Goal: Task Accomplishment & Management: Manage account settings

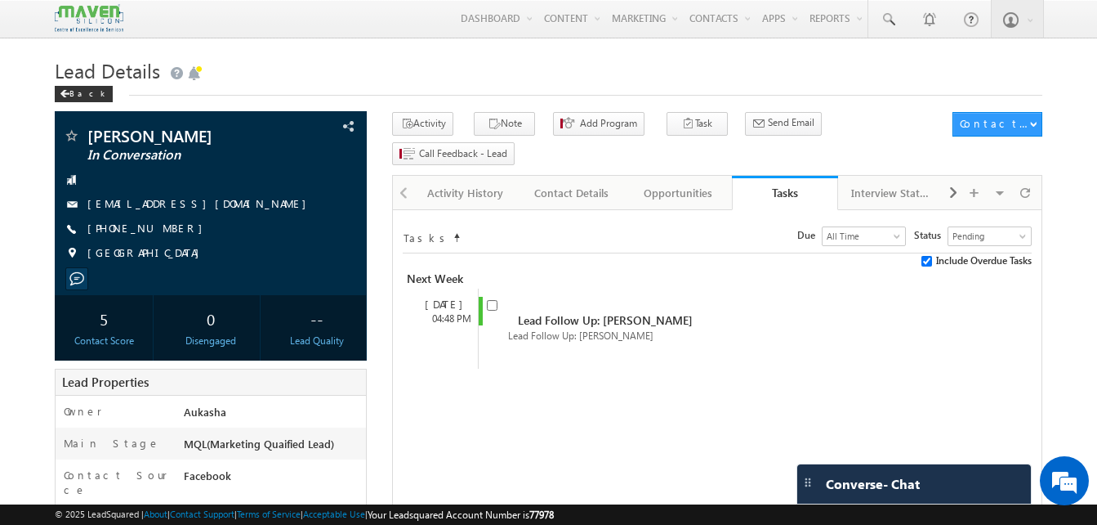
click at [469, 183] on div "Activity History" at bounding box center [465, 193] width 78 height 20
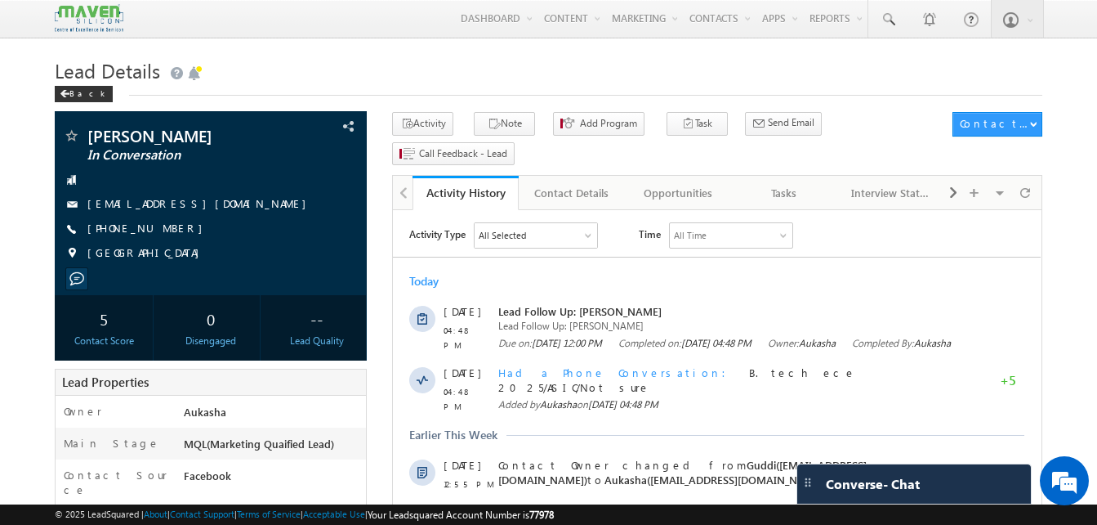
click at [671, 56] on h1 "Lead Details" at bounding box center [549, 69] width 988 height 32
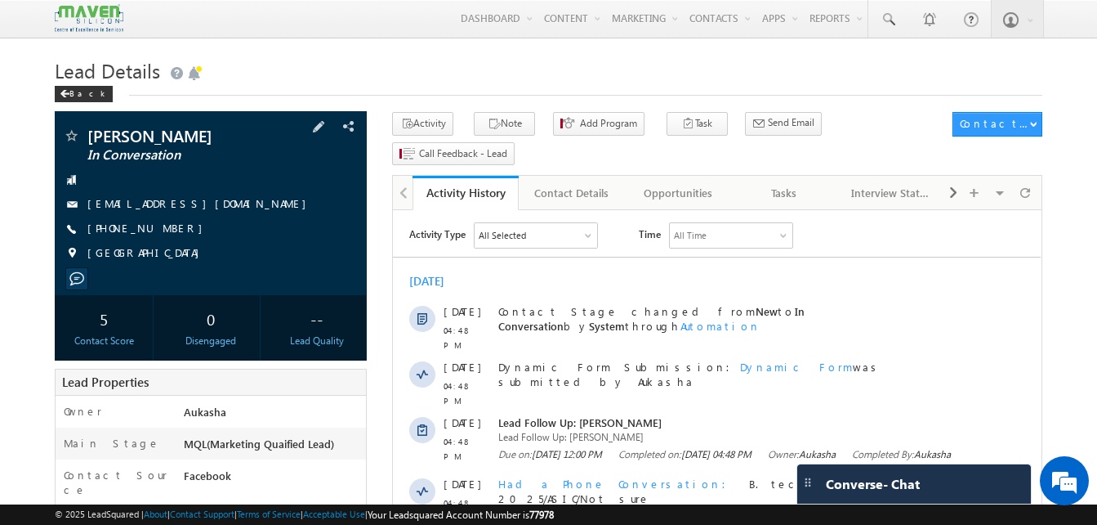
drag, startPoint x: 175, startPoint y: 233, endPoint x: 166, endPoint y: 230, distance: 9.6
click at [166, 230] on div "+91-6360907776" at bounding box center [211, 229] width 296 height 16
copy div "+91-6360907776"
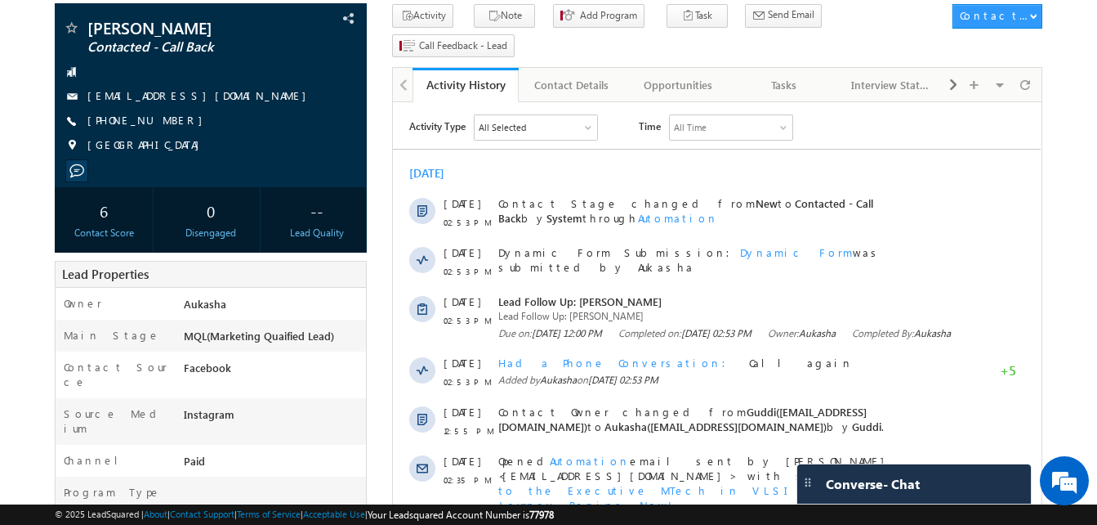
scroll to position [107, 0]
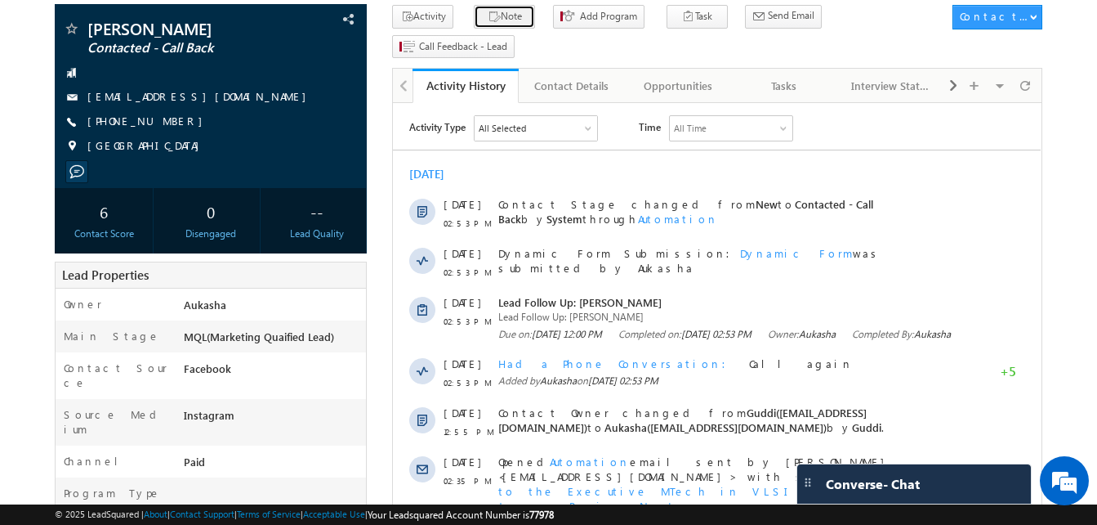
click at [506, 27] on button "Note" at bounding box center [504, 17] width 61 height 24
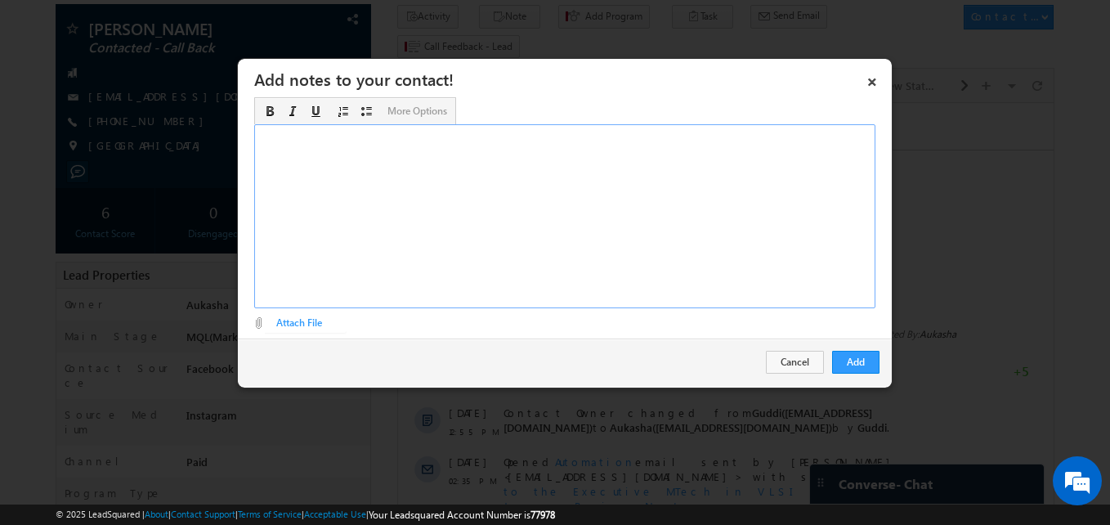
click at [508, 181] on div "Rich Text Editor, Description-inline-editor-div" at bounding box center [564, 216] width 621 height 184
click at [858, 364] on button "Add" at bounding box center [855, 362] width 47 height 23
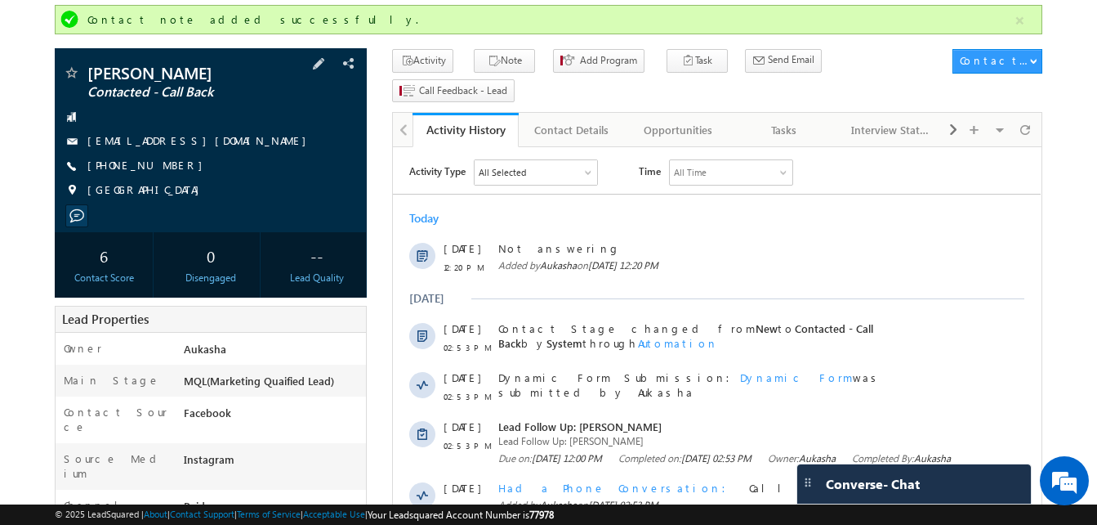
drag, startPoint x: 176, startPoint y: 166, endPoint x: 167, endPoint y: 167, distance: 8.2
click at [167, 167] on div "+91-7061496345" at bounding box center [211, 166] width 296 height 16
copy div "+91-7061496345"
drag, startPoint x: 221, startPoint y: 68, endPoint x: 84, endPoint y: 69, distance: 137.3
click at [84, 69] on div "Praveen Mandal Contacted - Call Back" at bounding box center [211, 73] width 296 height 16
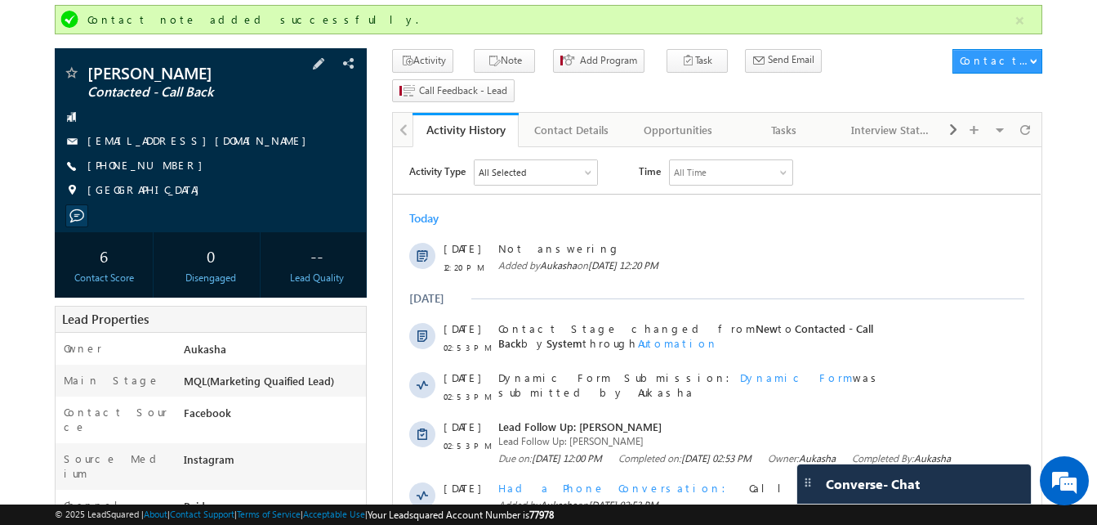
copy div "Praveen Mandal"
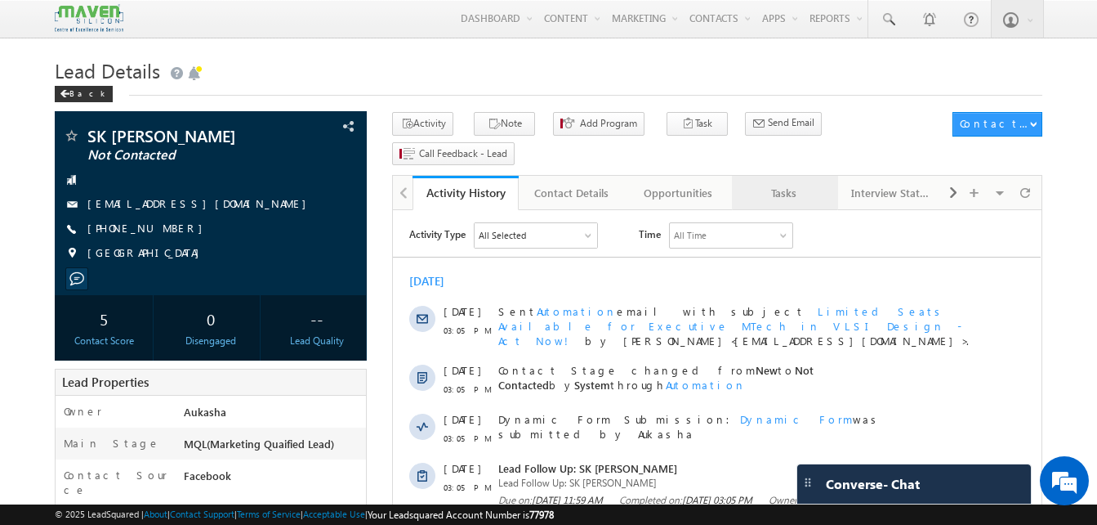
click at [783, 183] on div "Tasks" at bounding box center [784, 193] width 78 height 20
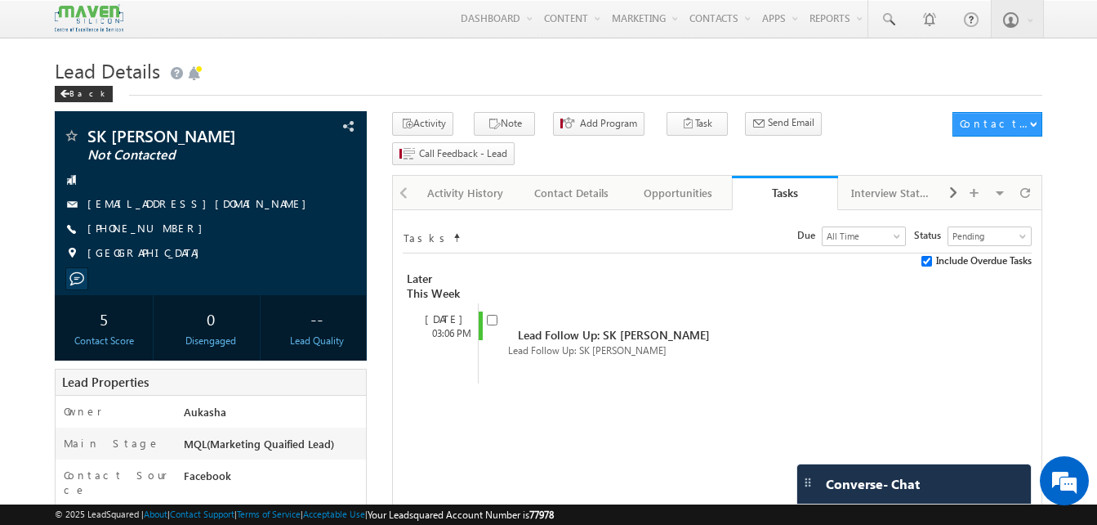
click at [467, 78] on h1 "Lead Details" at bounding box center [549, 69] width 988 height 32
click at [509, 59] on h1 "Lead Details" at bounding box center [549, 69] width 988 height 32
click at [450, 183] on div "Activity History" at bounding box center [465, 193] width 78 height 20
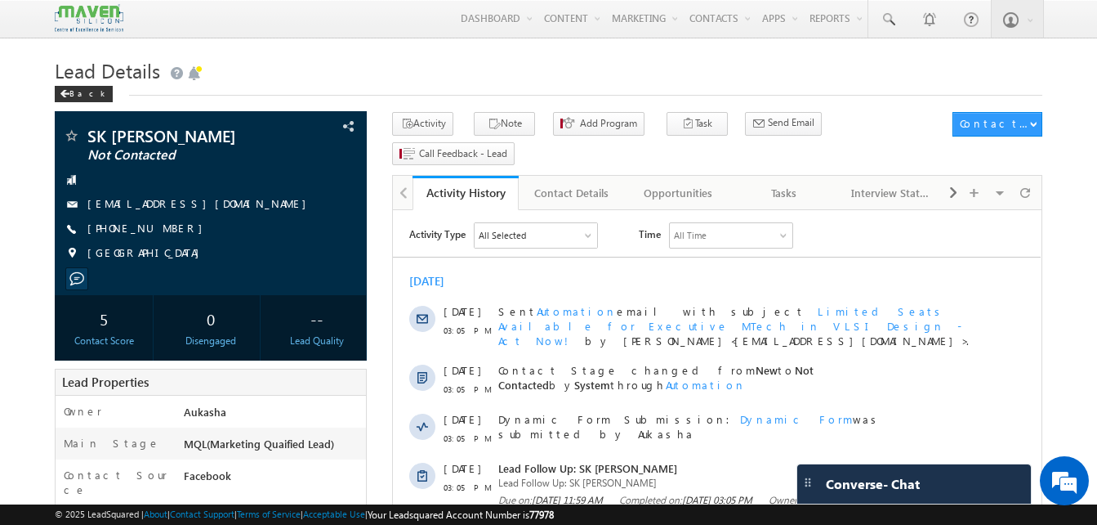
click at [427, 63] on h1 "Lead Details" at bounding box center [549, 69] width 988 height 32
click at [451, 64] on h1 "Lead Details" at bounding box center [549, 69] width 988 height 32
click at [407, 66] on h1 "Lead Details" at bounding box center [549, 69] width 988 height 32
drag, startPoint x: 178, startPoint y: 230, endPoint x: 165, endPoint y: 229, distance: 13.2
click at [165, 229] on div "+91-9088037256" at bounding box center [211, 229] width 296 height 16
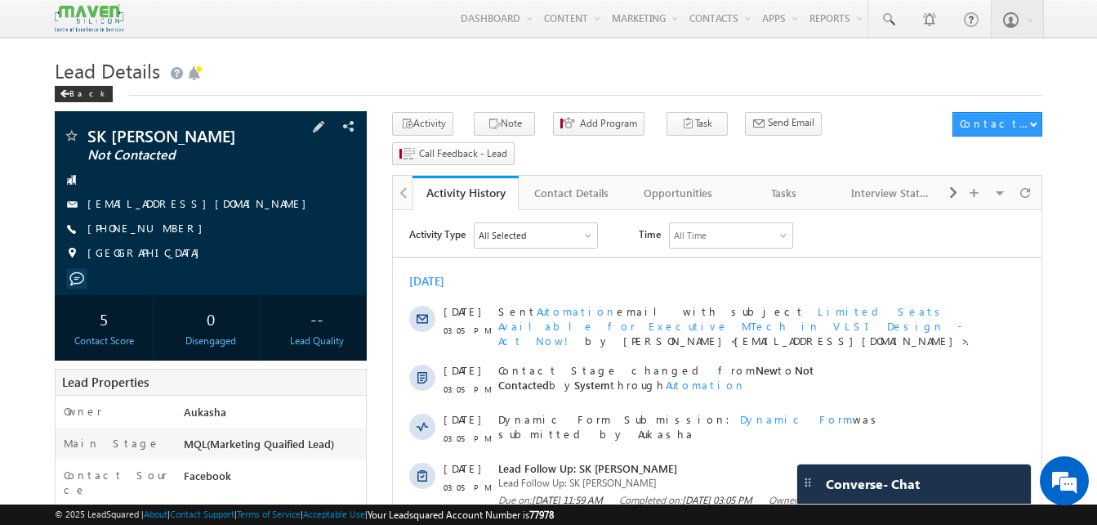
copy div "+91-9088037256"
click at [681, 63] on h1 "Lead Details" at bounding box center [549, 69] width 988 height 32
click at [946, 178] on div at bounding box center [953, 192] width 18 height 29
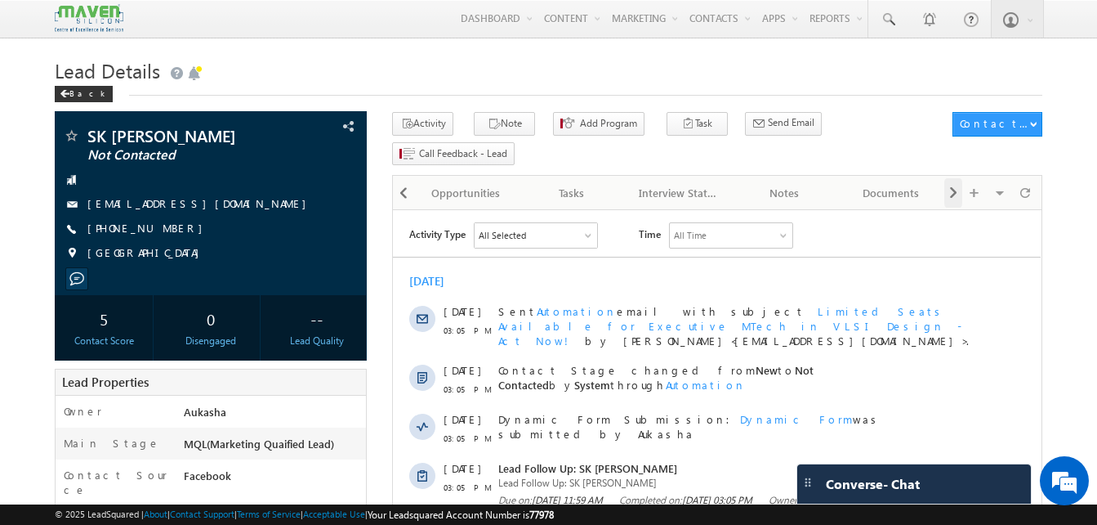
click at [946, 178] on div at bounding box center [953, 192] width 18 height 29
click at [946, 176] on div "Visible Tabs Activity History Default Contact Details Default Opportunities Def…" at bounding box center [991, 192] width 94 height 32
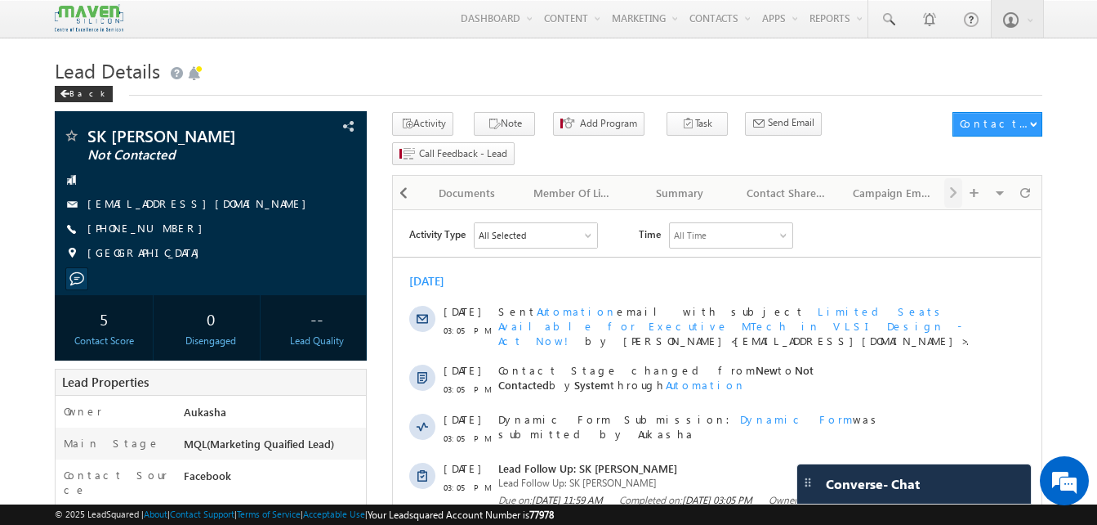
click at [946, 176] on div "Visible Tabs Activity History Default Contact Details Default Opportunities Def…" at bounding box center [991, 192] width 94 height 32
click at [957, 176] on div "Visible Tabs Activity History Default Contact Details Default Opportunities Def…" at bounding box center [991, 192] width 94 height 32
click at [404, 119] on icon "button" at bounding box center [406, 125] width 13 height 16
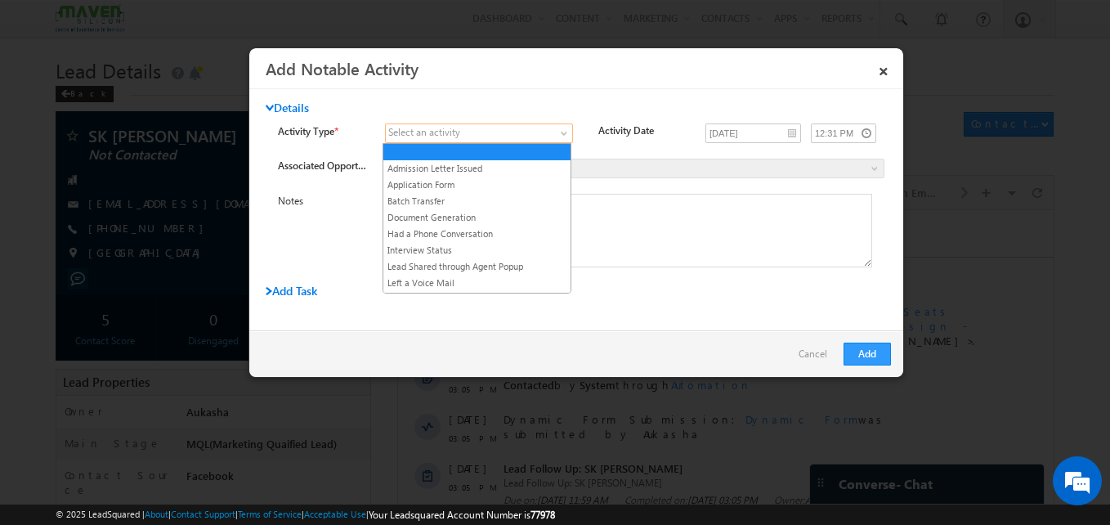
click at [534, 128] on span at bounding box center [469, 133] width 167 height 15
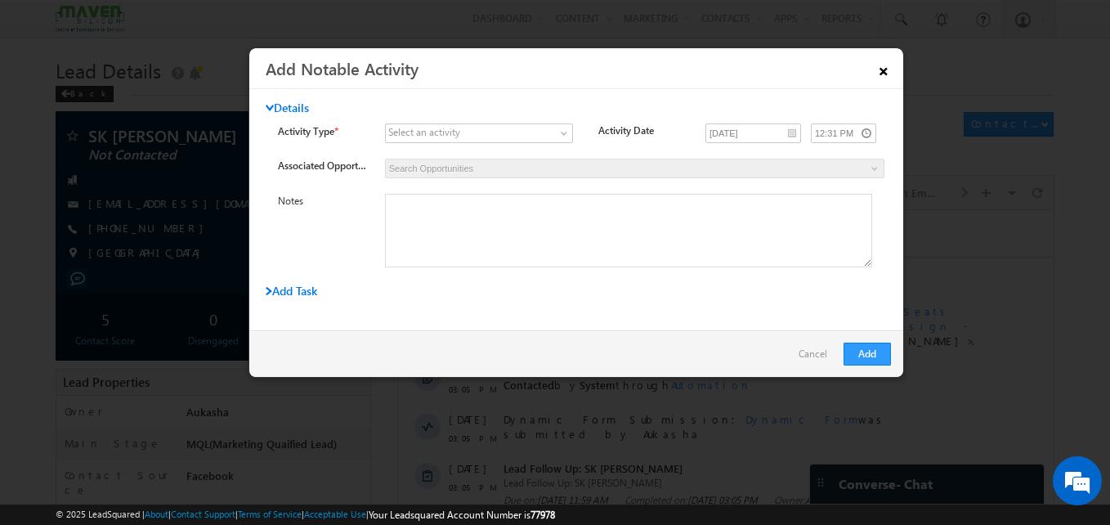
click at [881, 66] on link "×" at bounding box center [883, 68] width 28 height 29
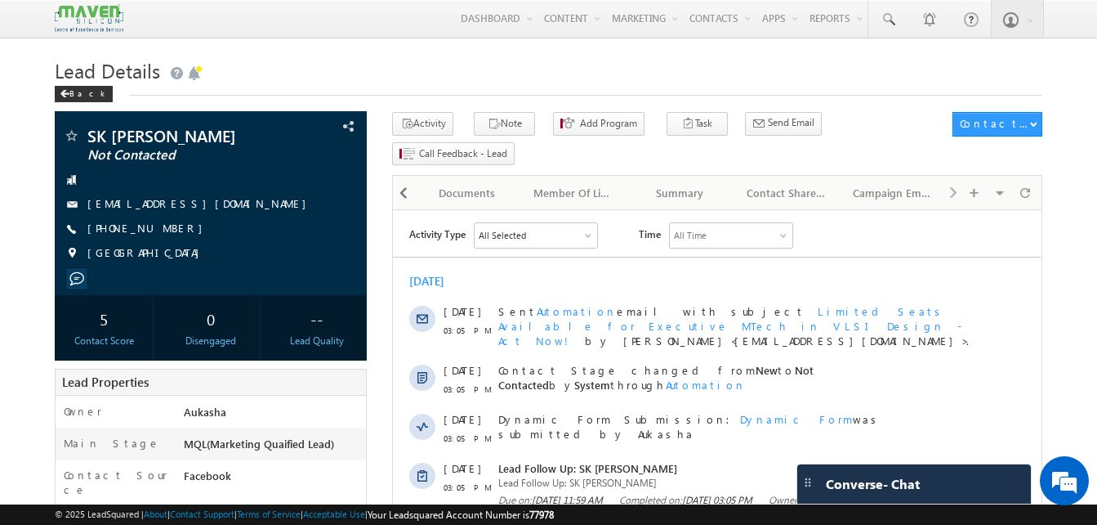
click at [364, 67] on h1 "Lead Details" at bounding box center [549, 69] width 988 height 32
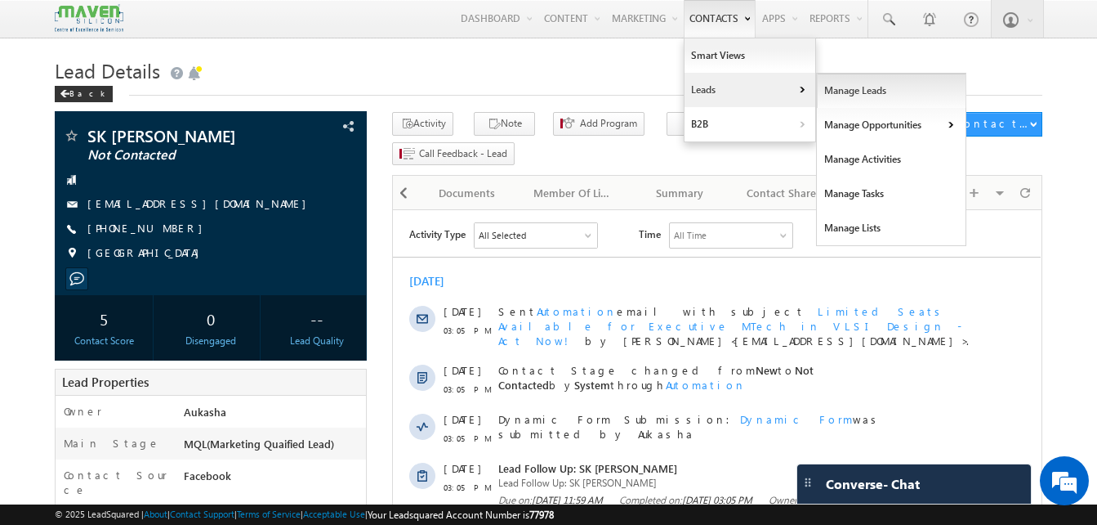
click at [857, 100] on link "Manage Leads" at bounding box center [892, 91] width 150 height 34
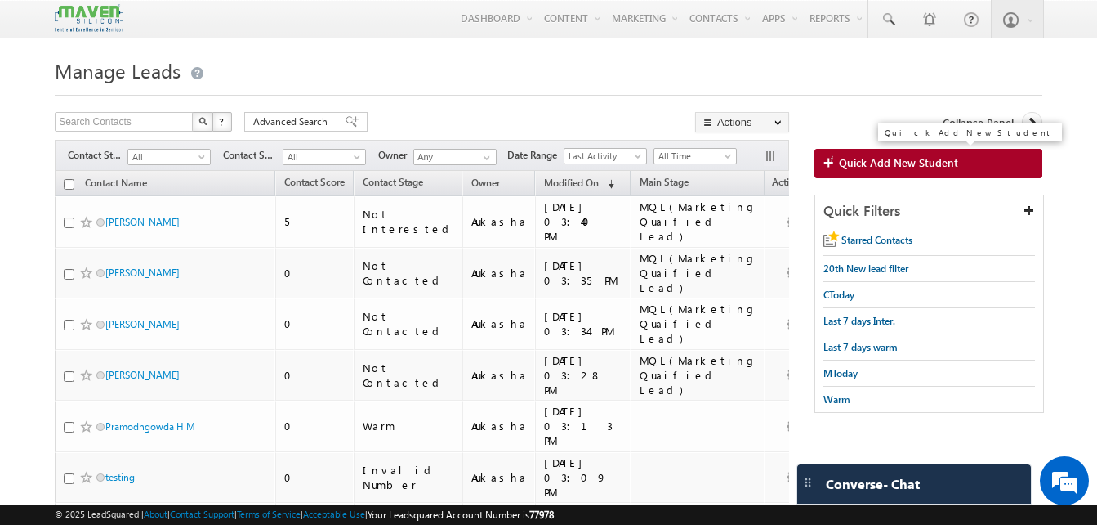
click at [885, 167] on span "Quick Add New Student" at bounding box center [898, 162] width 119 height 15
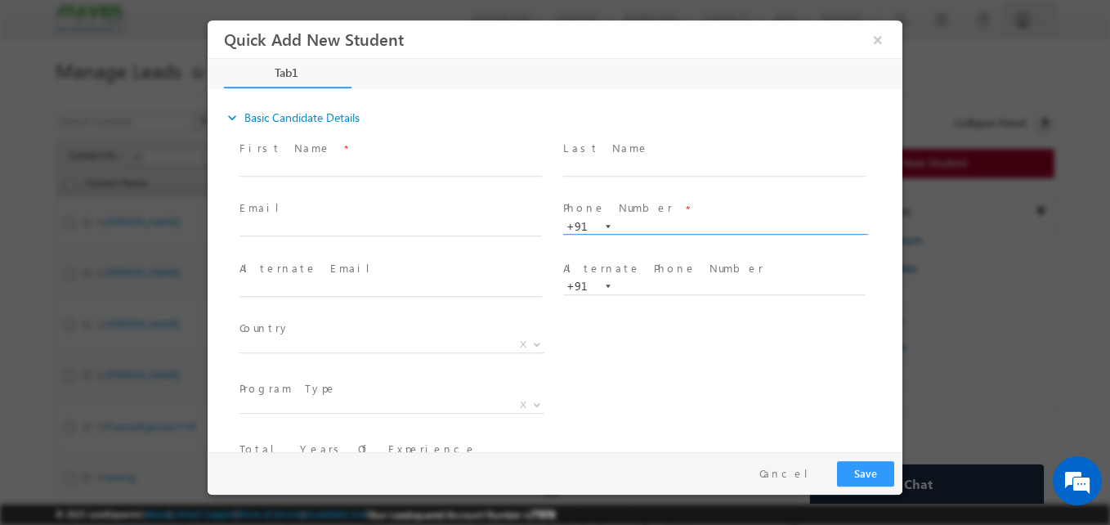
click at [660, 226] on input "text" at bounding box center [714, 227] width 302 height 16
paste input "9632181157"
type input "9632181157"
click at [550, 145] on div "First Name *" at bounding box center [397, 159] width 317 height 38
click at [544, 101] on div "expand_more Basic Candidate Details First Name *" at bounding box center [559, 272] width 686 height 360
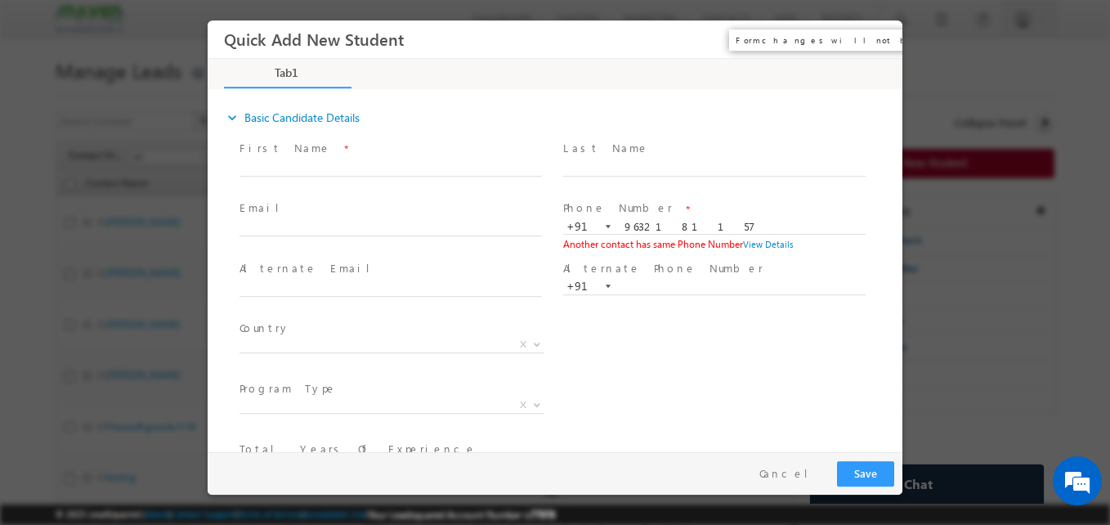
click at [878, 38] on button "×" at bounding box center [878, 40] width 28 height 30
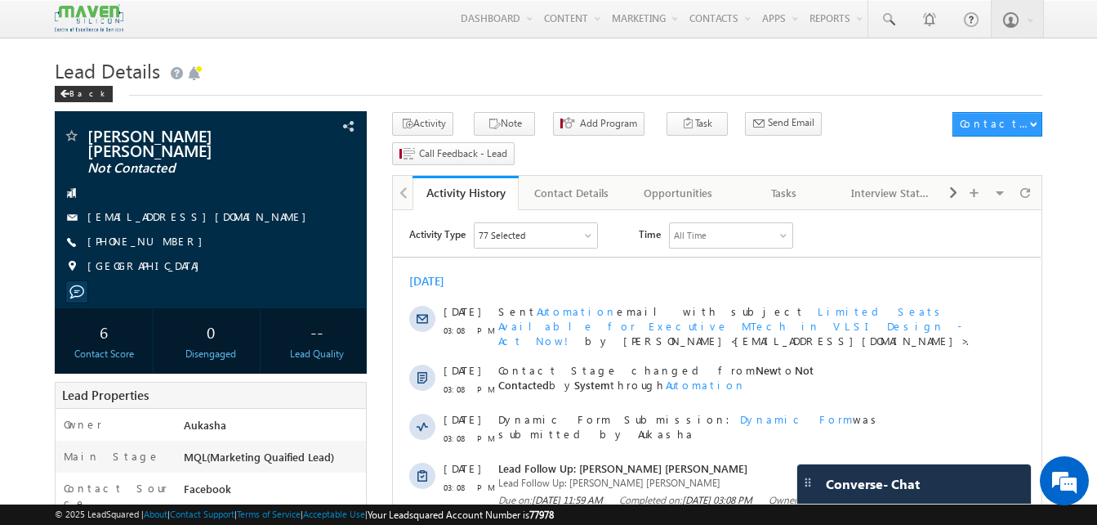
click at [328, 88] on div "Back" at bounding box center [549, 90] width 988 height 11
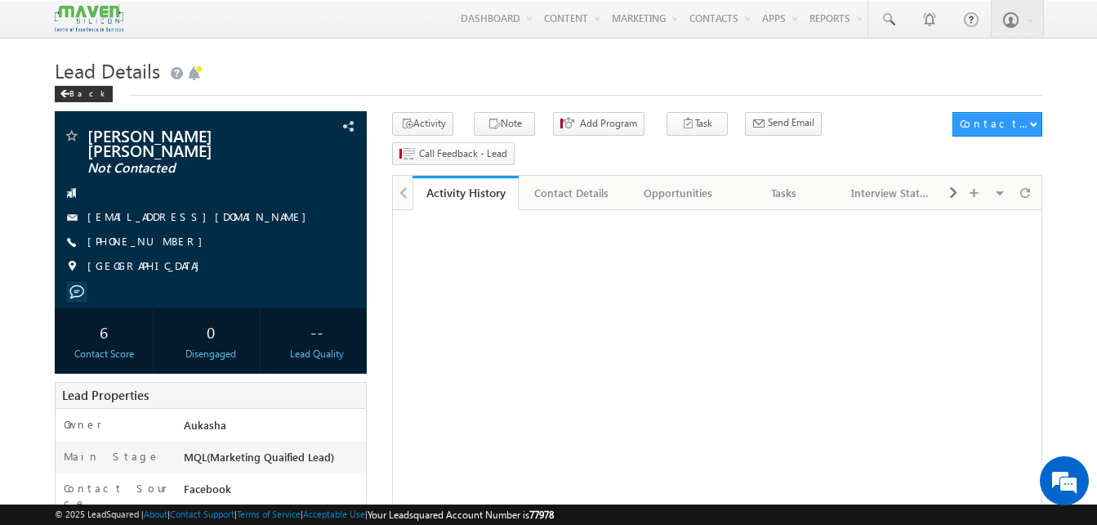
drag, startPoint x: 0, startPoint y: 0, endPoint x: -3, endPoint y: 121, distance: 121.0
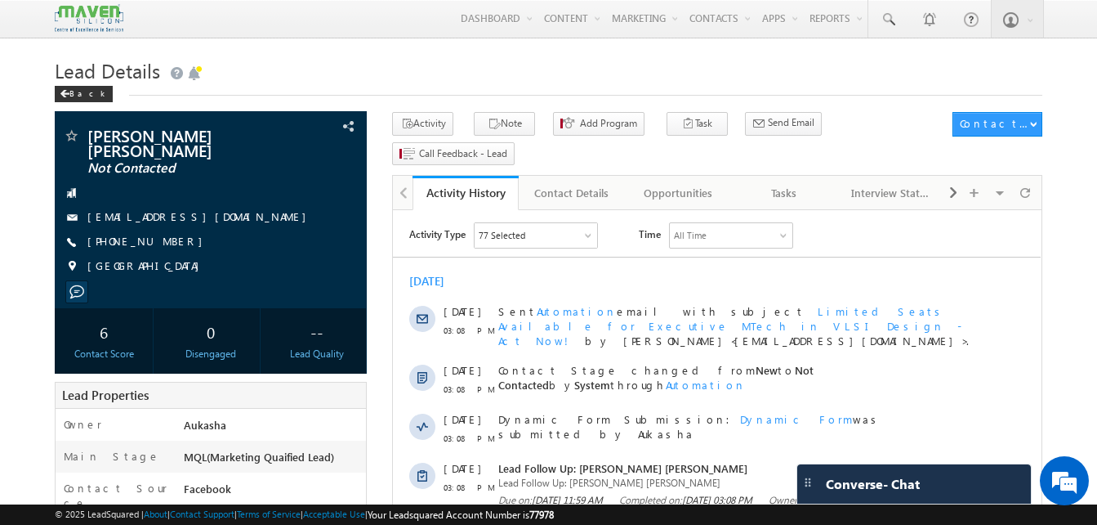
click at [470, 74] on h1 "Lead Details" at bounding box center [549, 69] width 988 height 32
drag, startPoint x: 563, startPoint y: 65, endPoint x: 248, endPoint y: 69, distance: 314.6
click at [563, 65] on h1 "Lead Details" at bounding box center [549, 69] width 988 height 32
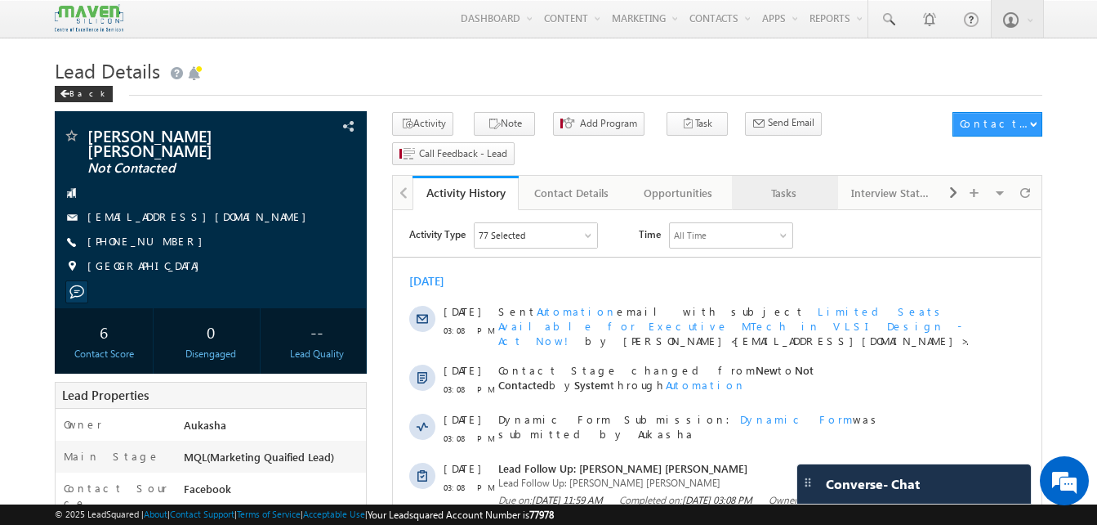
click at [786, 183] on div "Tasks" at bounding box center [784, 193] width 78 height 20
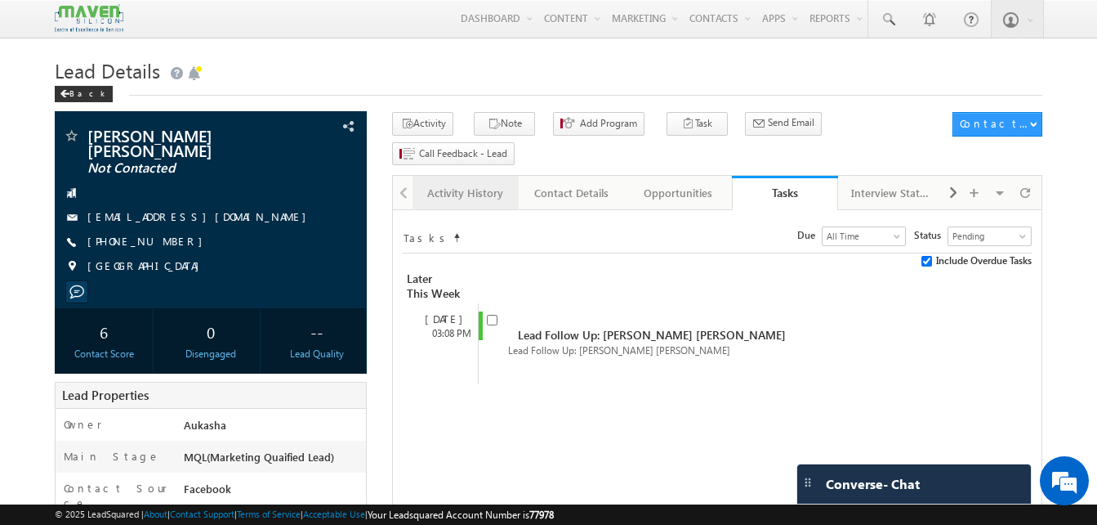
click at [429, 183] on div "Activity History" at bounding box center [465, 193] width 78 height 20
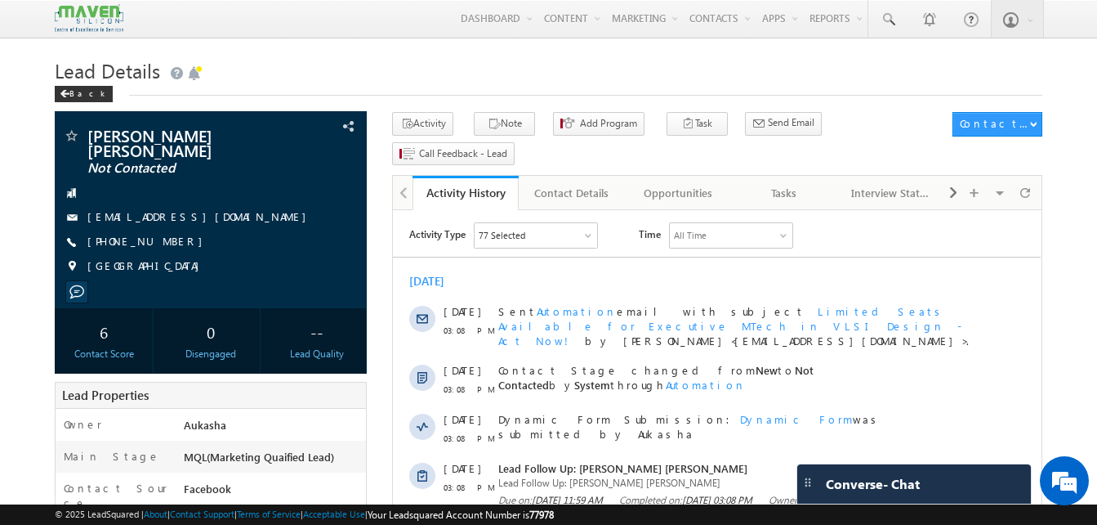
click at [298, 60] on h1 "Lead Details" at bounding box center [549, 69] width 988 height 32
drag, startPoint x: 176, startPoint y: 241, endPoint x: 167, endPoint y: 244, distance: 9.6
click at [167, 244] on div "[PHONE_NUMBER]" at bounding box center [211, 242] width 296 height 16
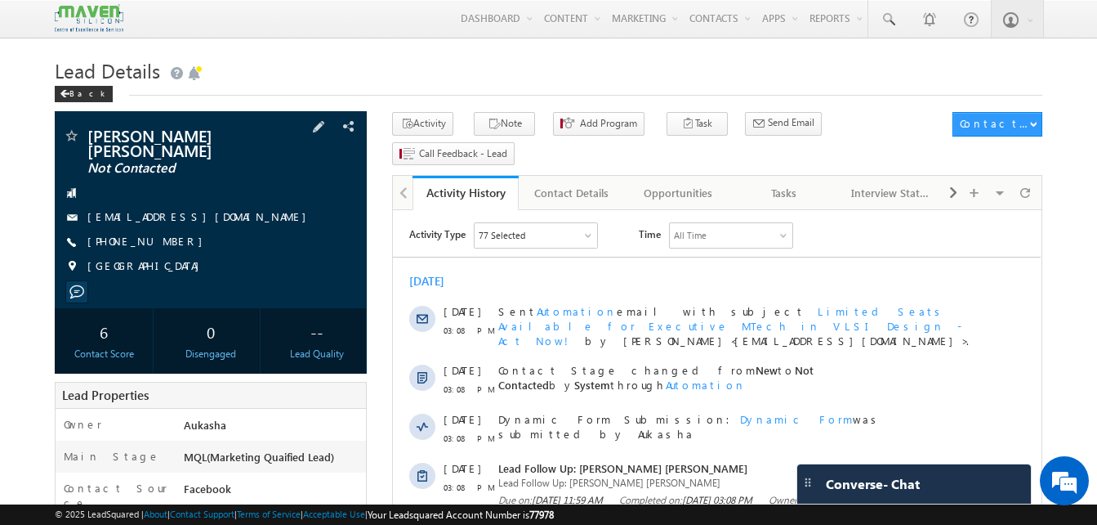
copy div "[PHONE_NUMBER]"
click at [300, 76] on h1 "Lead Details" at bounding box center [549, 69] width 988 height 32
click at [355, 75] on h1 "Lead Details" at bounding box center [549, 69] width 988 height 32
click at [167, 243] on div "[PHONE_NUMBER]" at bounding box center [211, 242] width 296 height 16
copy div "[PHONE_NUMBER]"
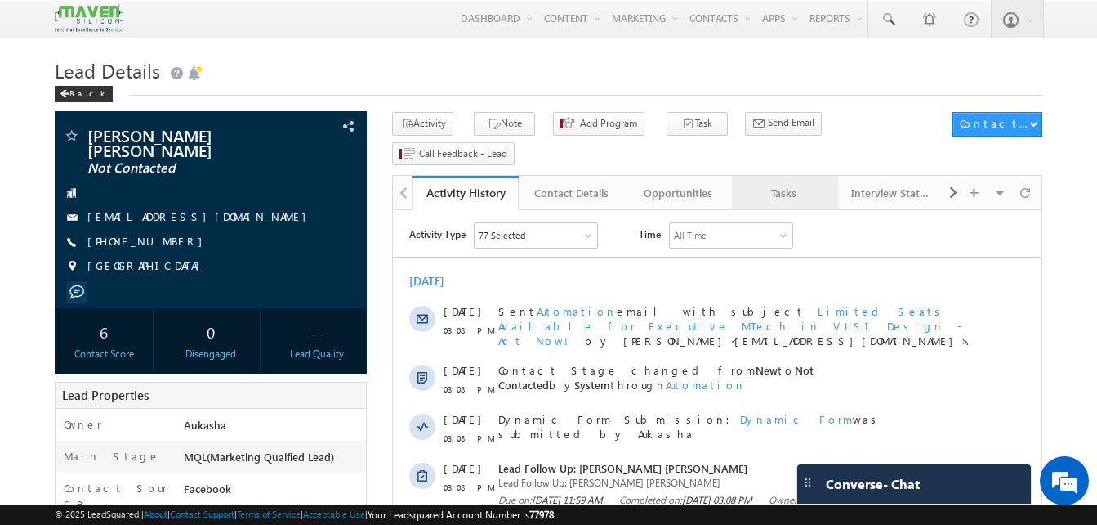
click at [785, 176] on link "Tasks" at bounding box center [785, 193] width 106 height 34
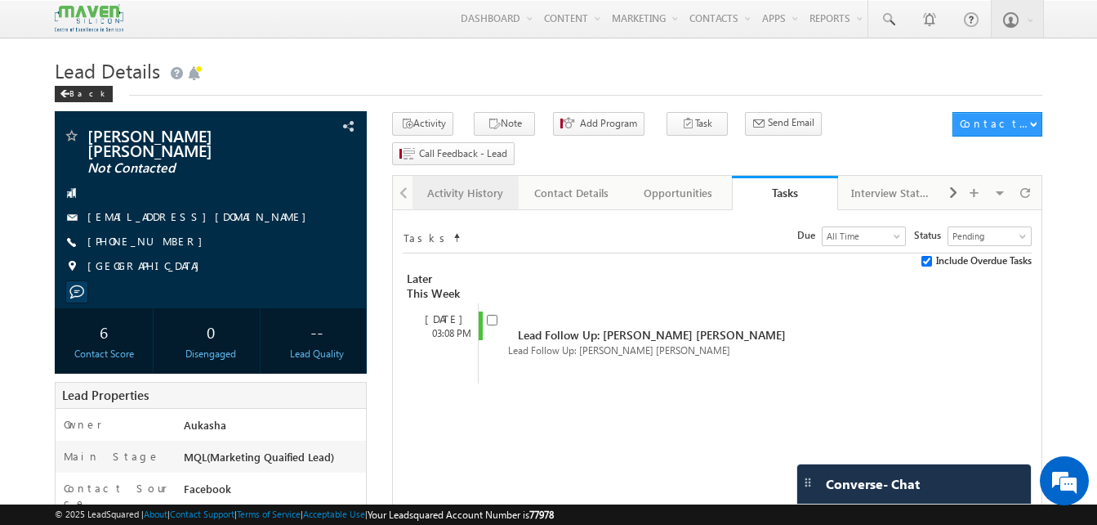
click at [440, 183] on div "Activity History" at bounding box center [465, 193] width 78 height 20
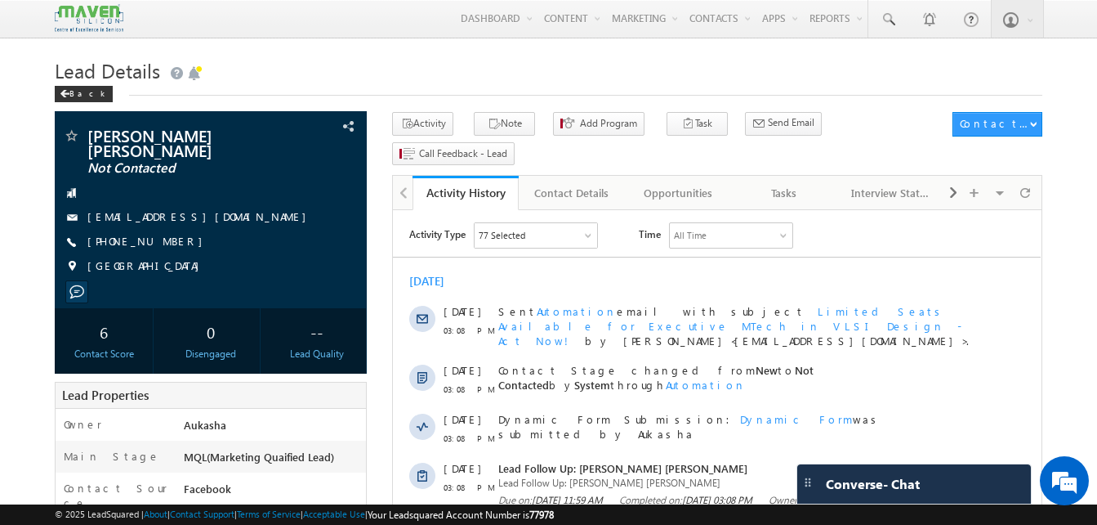
click at [426, 82] on h1 "Lead Details" at bounding box center [549, 69] width 988 height 32
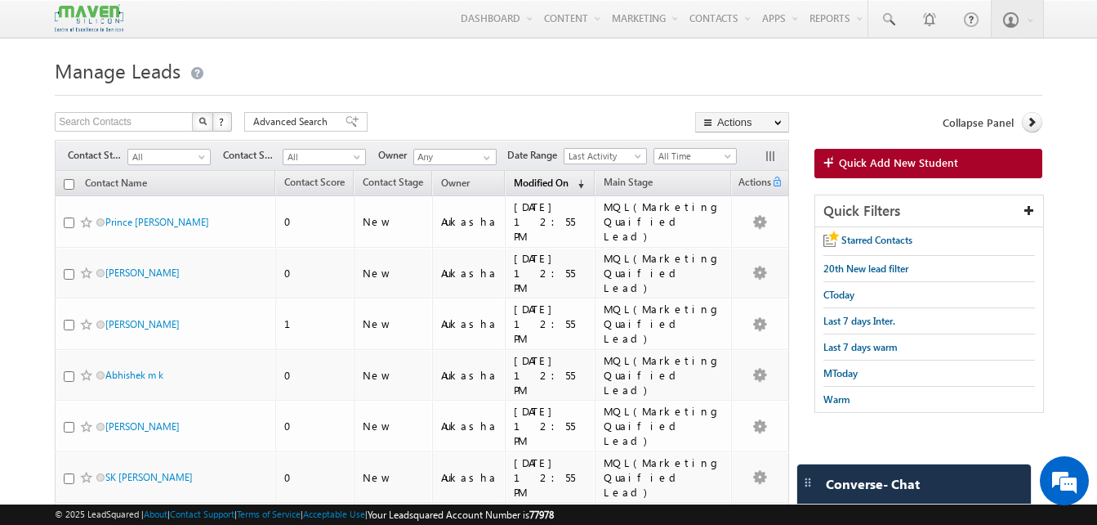
click at [554, 184] on span "Modified On" at bounding box center [541, 182] width 55 height 12
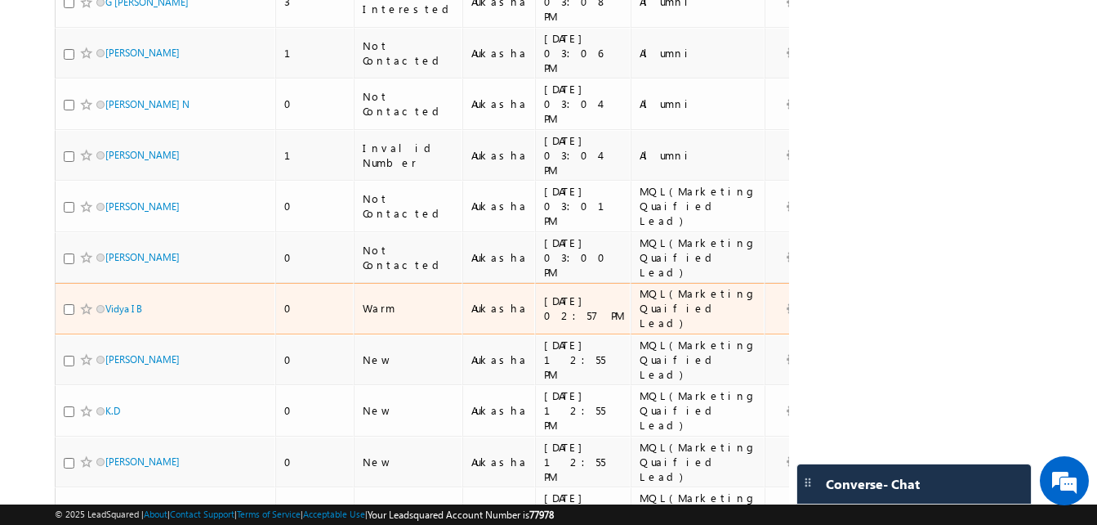
scroll to position [543, 0]
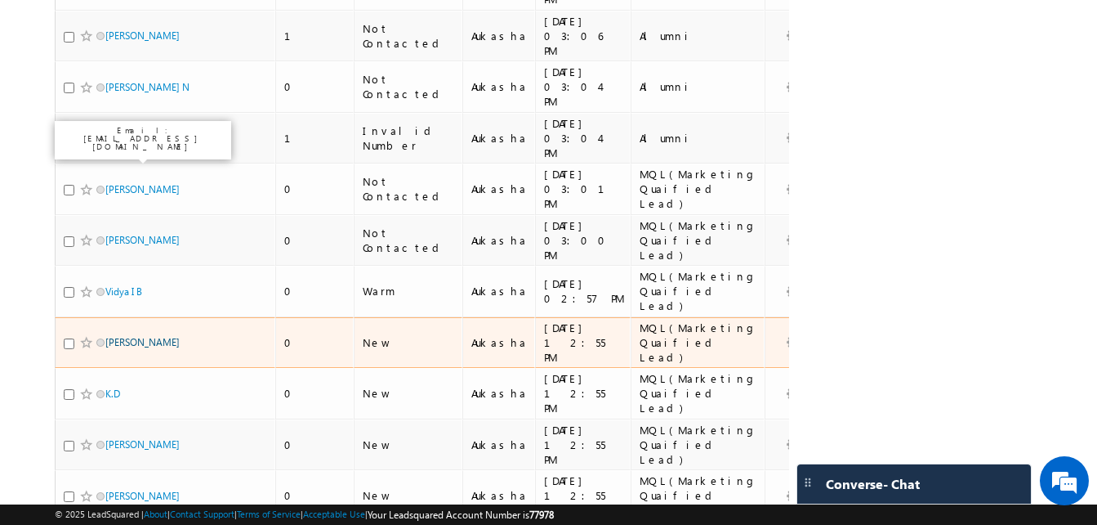
click at [111, 336] on link "[PERSON_NAME]" at bounding box center [142, 342] width 74 height 12
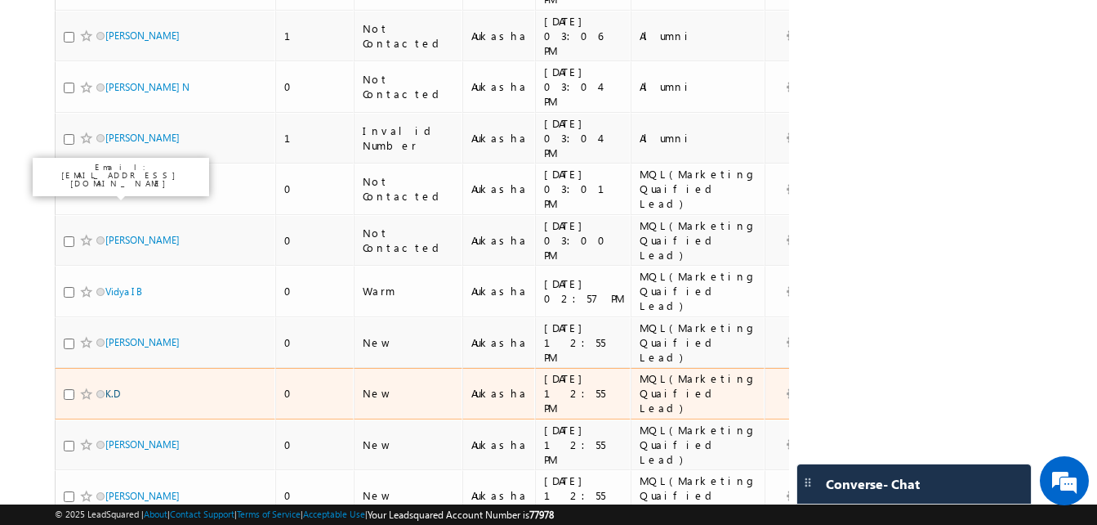
click at [111, 387] on link "K.D" at bounding box center [112, 393] width 15 height 12
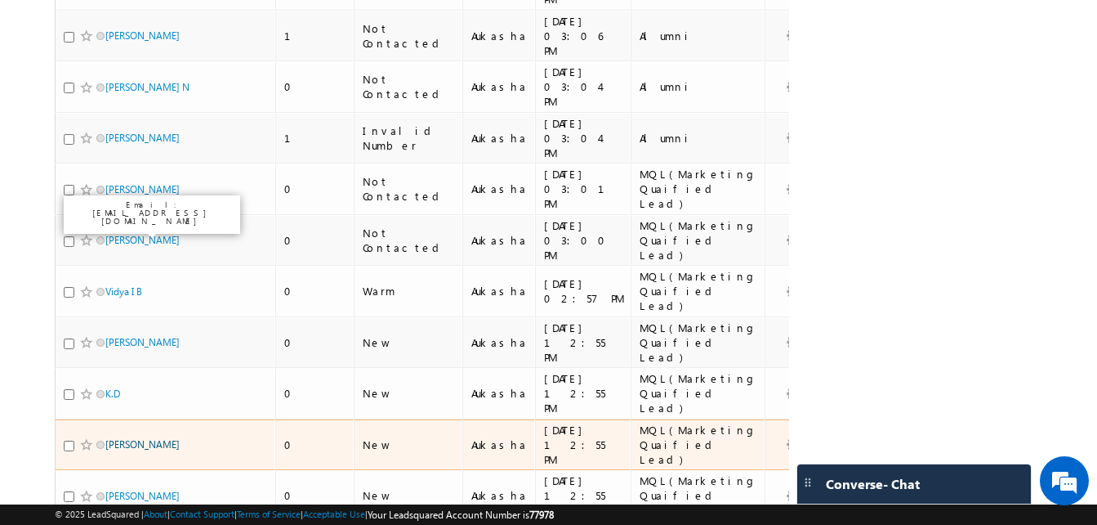
click at [111, 438] on link "Hitesh Chaubey" at bounding box center [142, 444] width 74 height 12
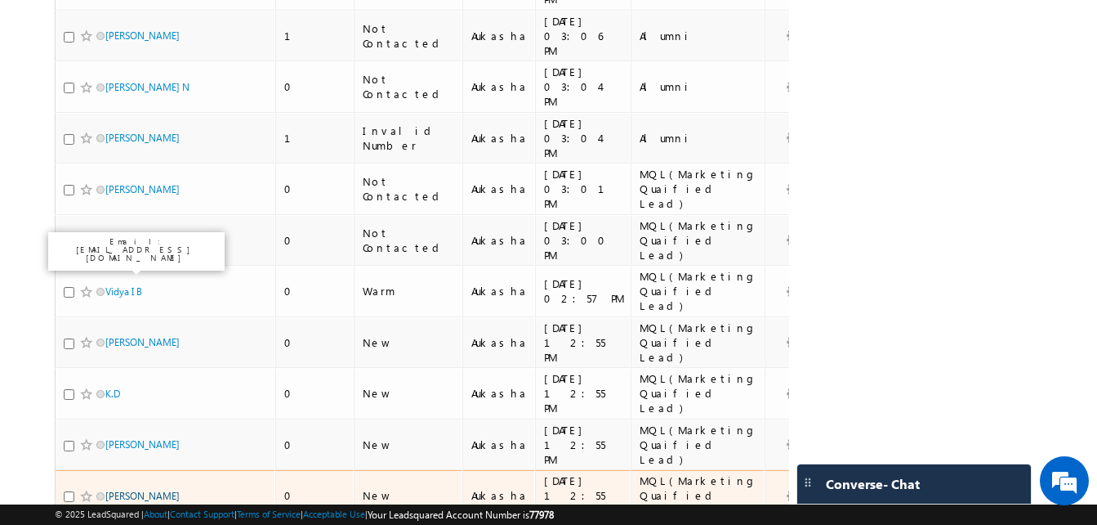
click at [132, 489] on link "Monesh" at bounding box center [142, 495] width 74 height 12
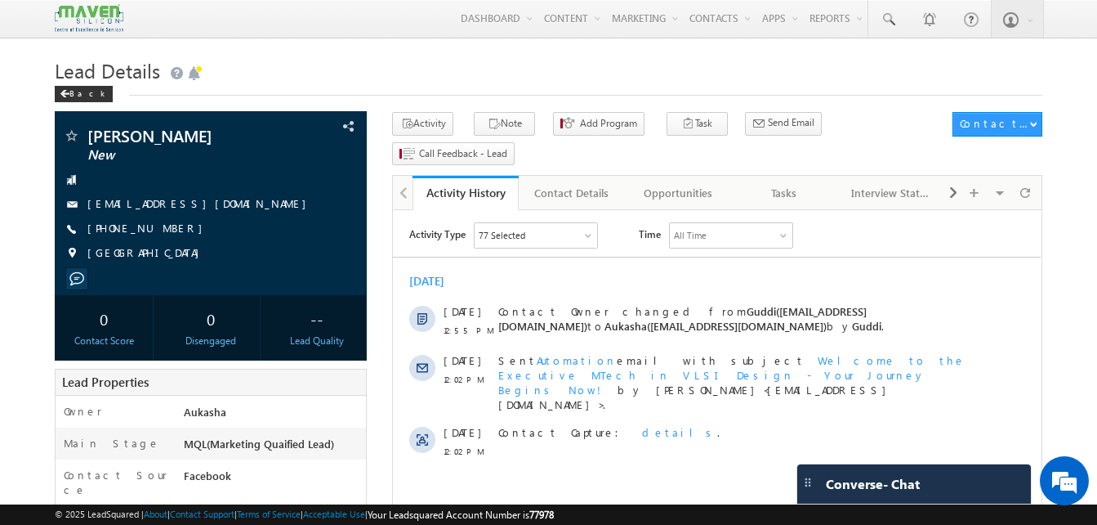
click at [167, 229] on div "[PHONE_NUMBER]" at bounding box center [211, 229] width 296 height 16
copy div "[PHONE_NUMBER]"
drag, startPoint x: 134, startPoint y: 140, endPoint x: 84, endPoint y: 133, distance: 50.3
click at [84, 133] on div "[PERSON_NAME] New" at bounding box center [211, 135] width 296 height 16
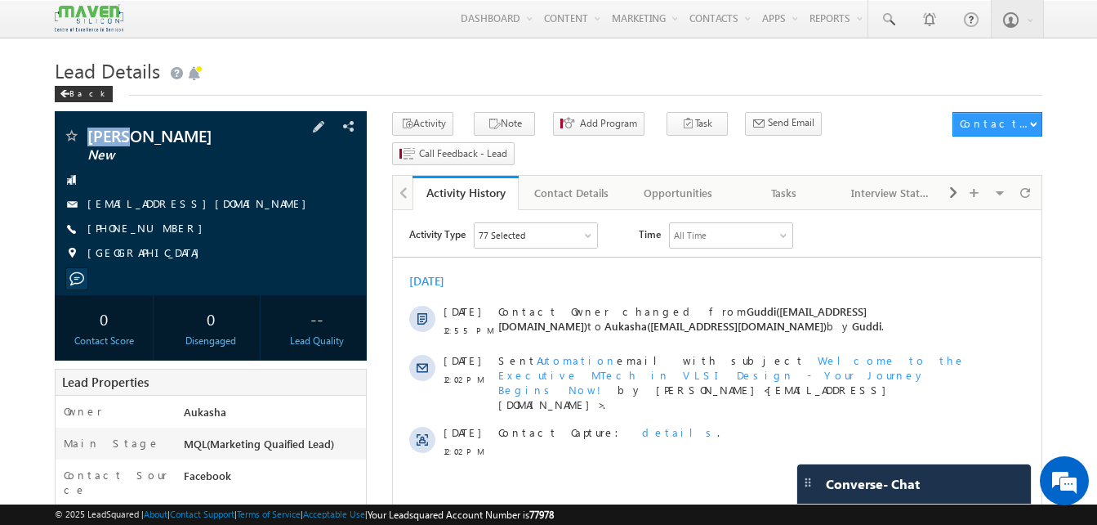
copy div "[PERSON_NAME]"
click at [378, 79] on h1 "Lead Details" at bounding box center [549, 69] width 988 height 32
drag, startPoint x: 185, startPoint y: 228, endPoint x: 170, endPoint y: 230, distance: 14.9
click at [170, 230] on div "+91-8169203966" at bounding box center [211, 229] width 296 height 16
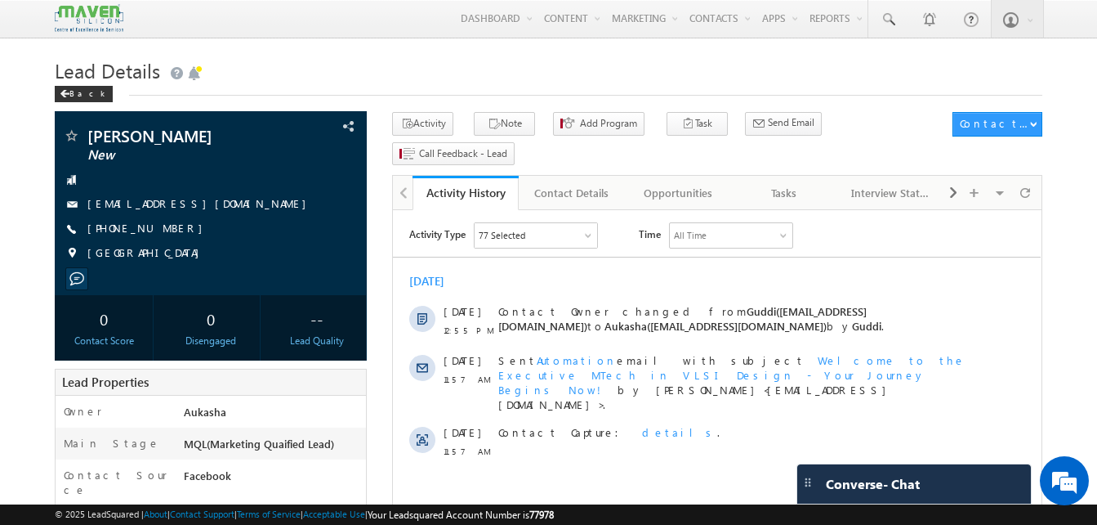
click at [277, 61] on h1 "Lead Details" at bounding box center [549, 69] width 988 height 32
click at [313, 54] on h1 "Lead Details" at bounding box center [549, 69] width 988 height 32
click at [889, 14] on span at bounding box center [888, 19] width 16 height 16
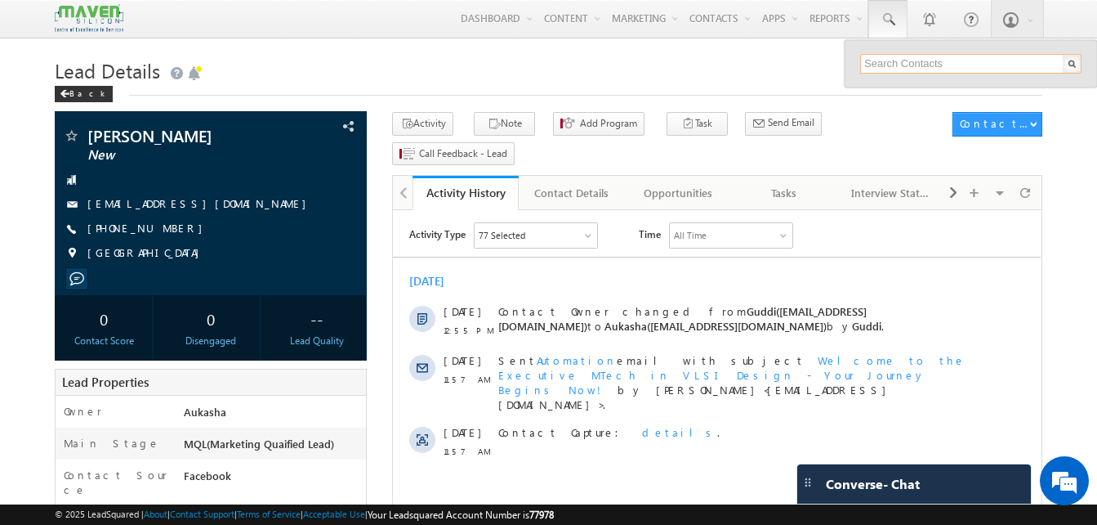
click at [942, 57] on input "text" at bounding box center [970, 64] width 221 height 20
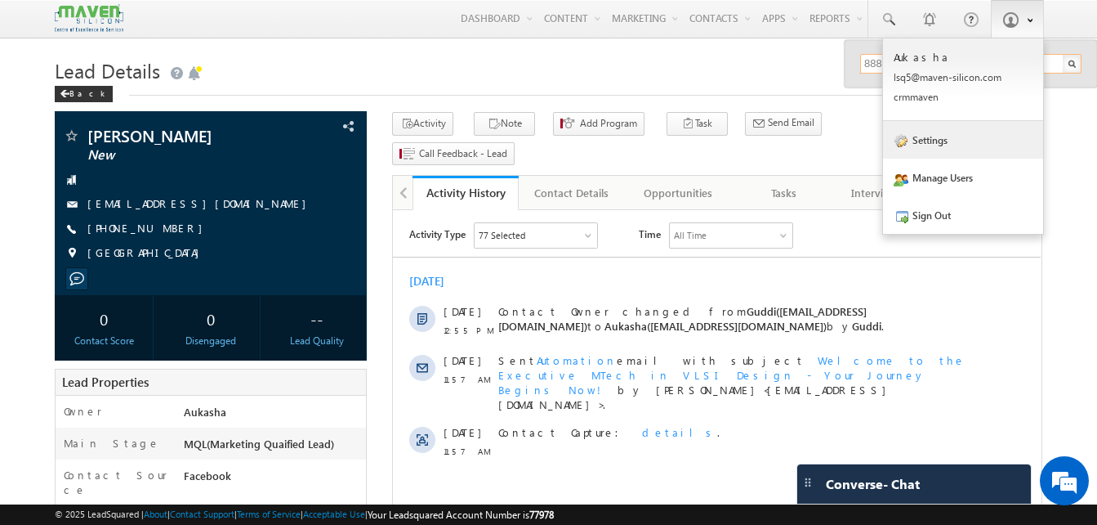
type input "8884816999"
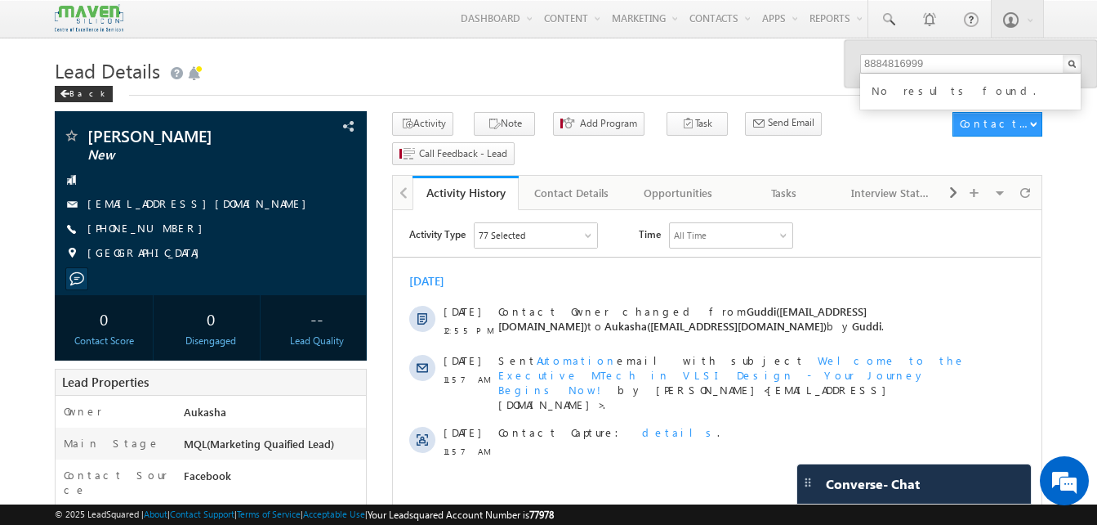
click at [428, 55] on h1 "Lead Details" at bounding box center [549, 69] width 988 height 32
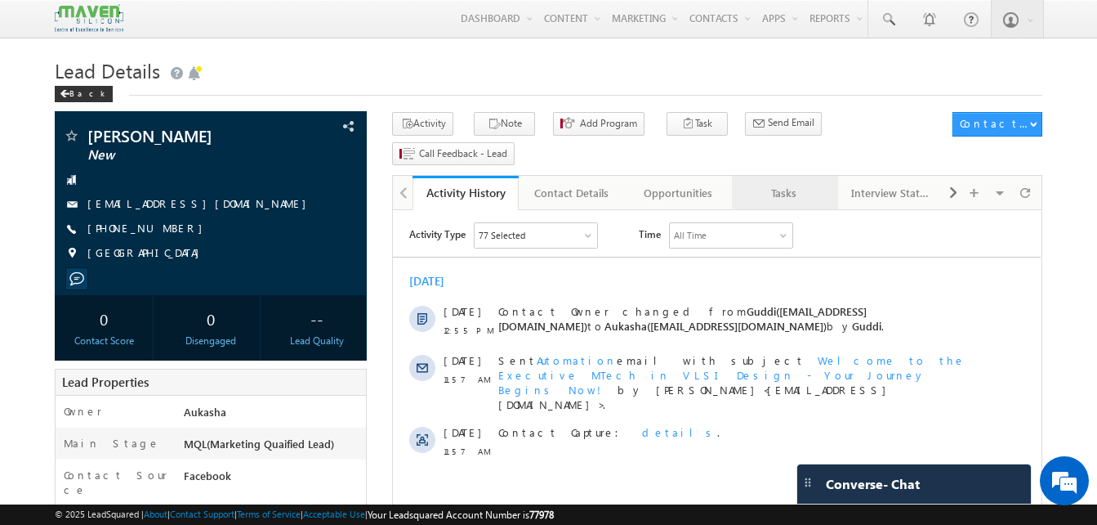
click at [791, 183] on div "Tasks" at bounding box center [784, 193] width 78 height 20
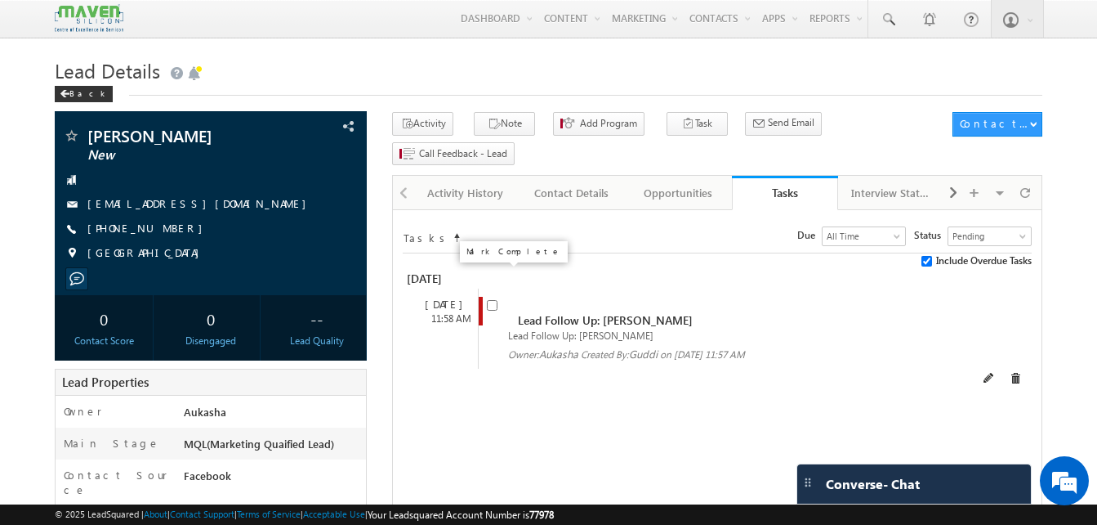
click at [492, 300] on input "checkbox" at bounding box center [492, 305] width 11 height 11
checkbox input "false"
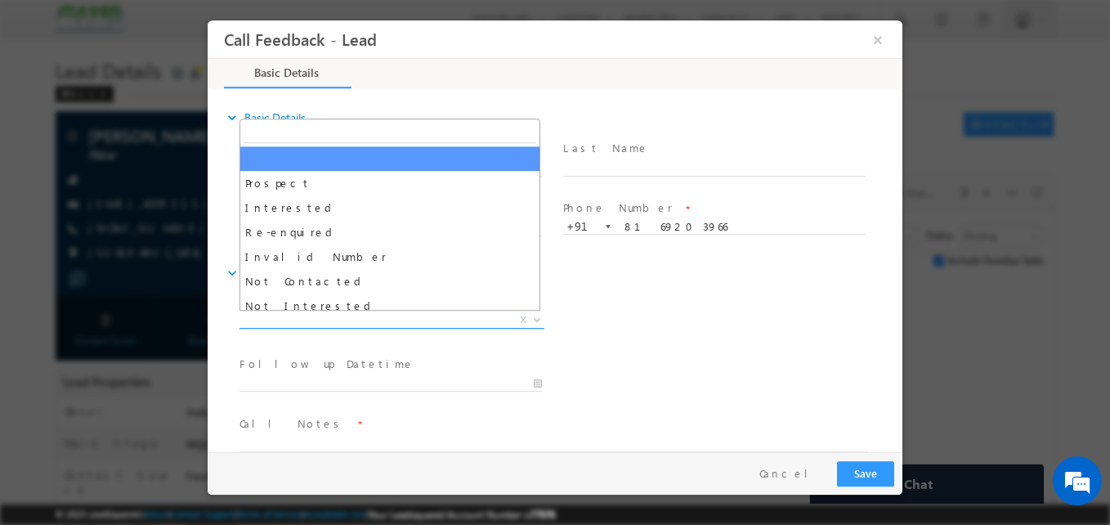
click at [386, 322] on span "X" at bounding box center [391, 320] width 305 height 16
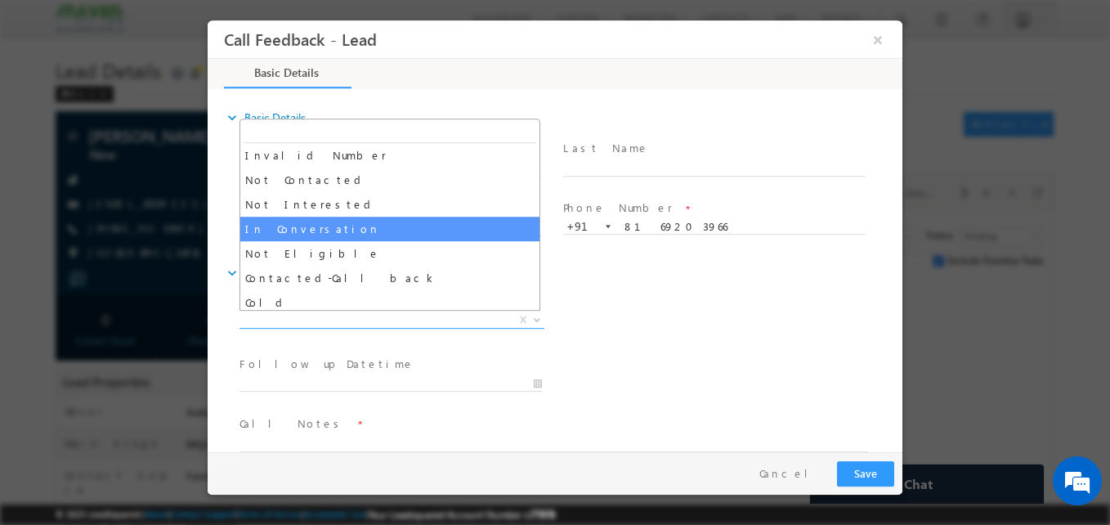
select select "In Conversation"
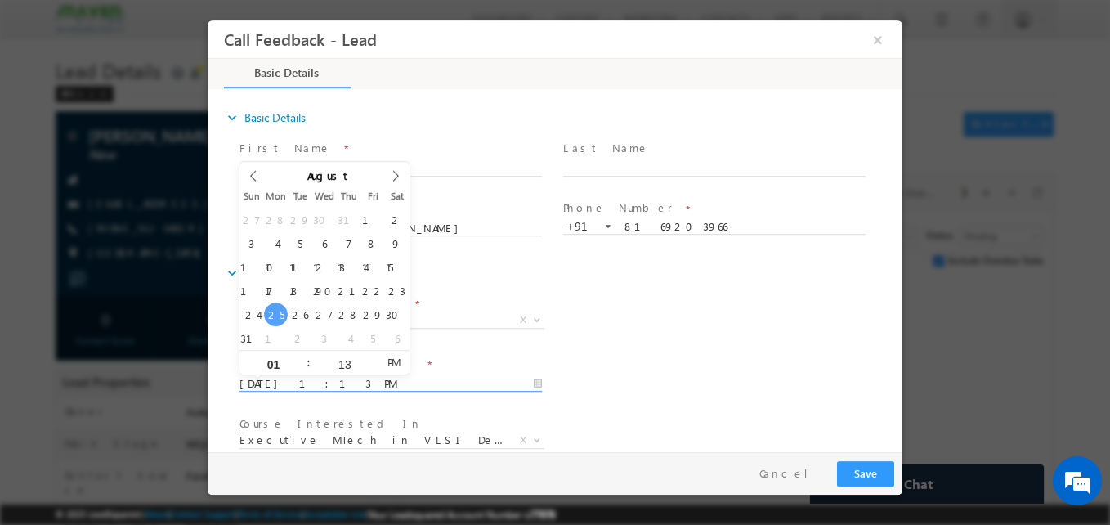
click at [307, 390] on input "25/08/2025 1:13 PM" at bounding box center [390, 384] width 302 height 16
type input "27/08/2025 1:13 PM"
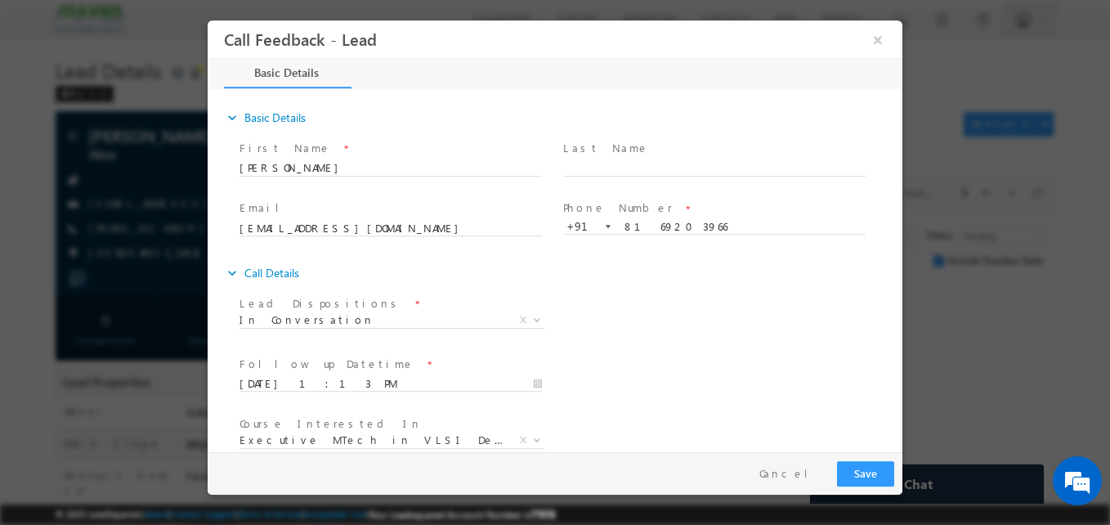
click at [641, 341] on div "Lead Dispositions * Prospect Interested Re-enquired Invalid Number Not Contacte…" at bounding box center [569, 322] width 666 height 60
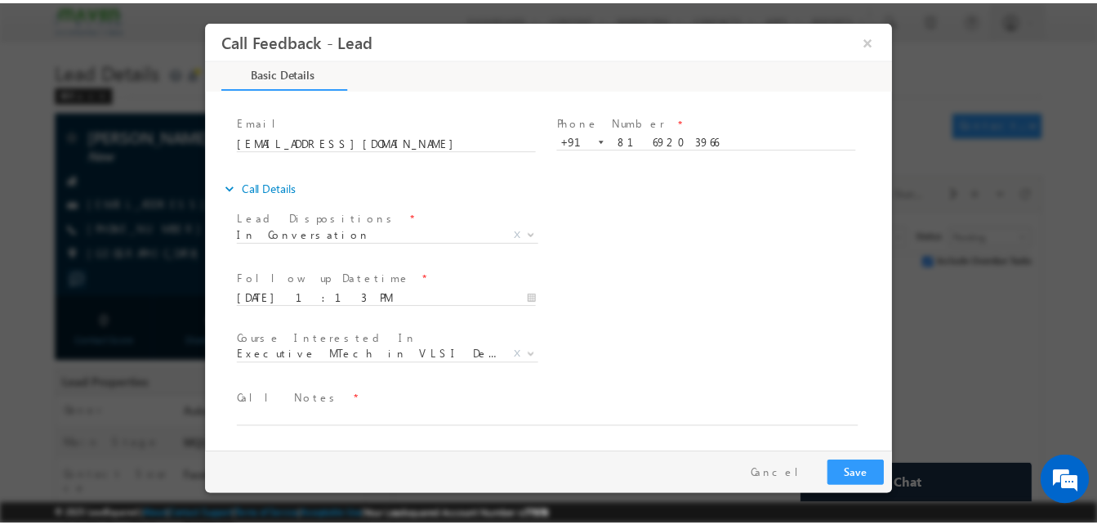
scroll to position [87, 0]
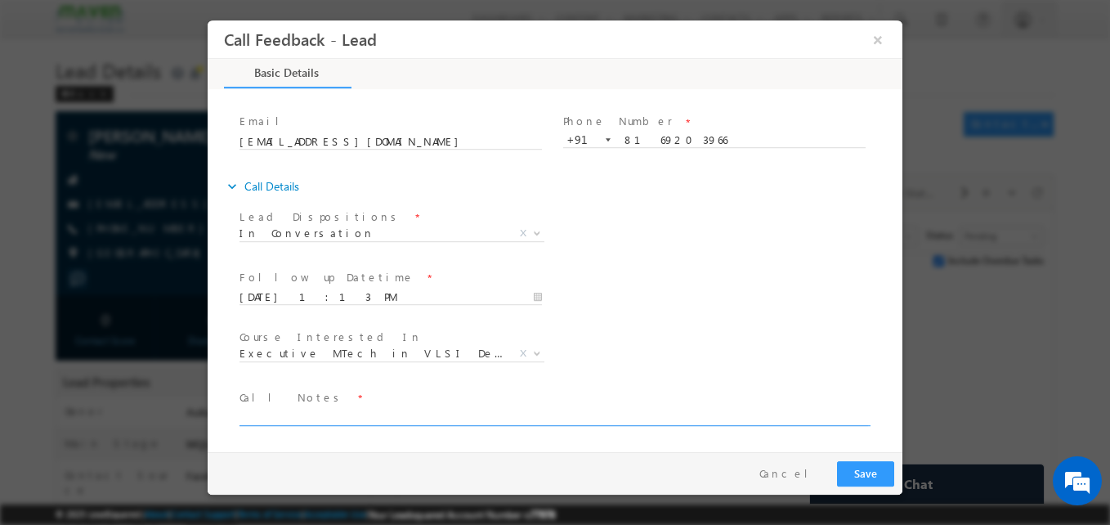
click at [257, 416] on textarea at bounding box center [553, 416] width 628 height 19
type textarea "B. tech ece 3rd year/PDPT IIT/Not sure"
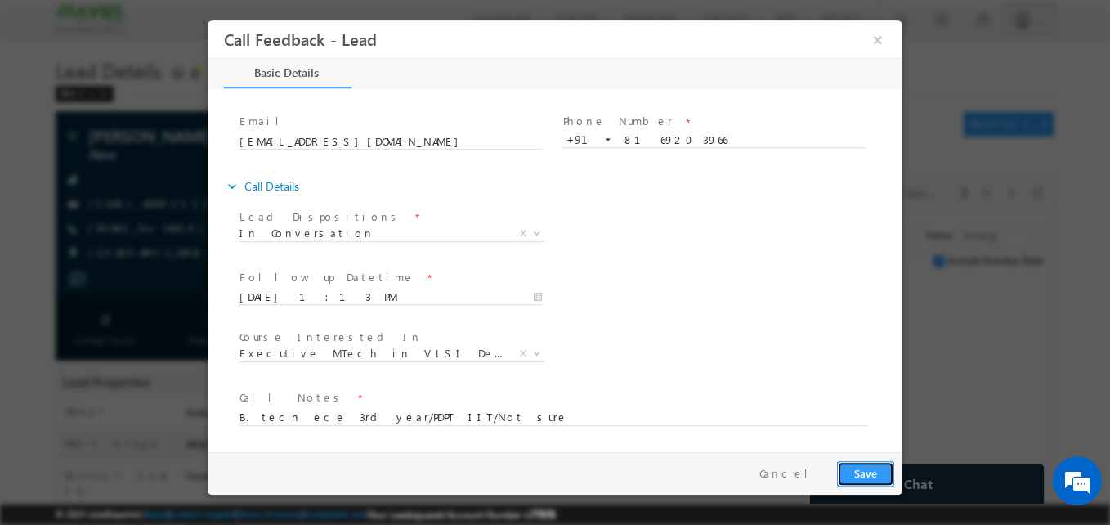
click at [843, 468] on button "Save" at bounding box center [865, 473] width 57 height 25
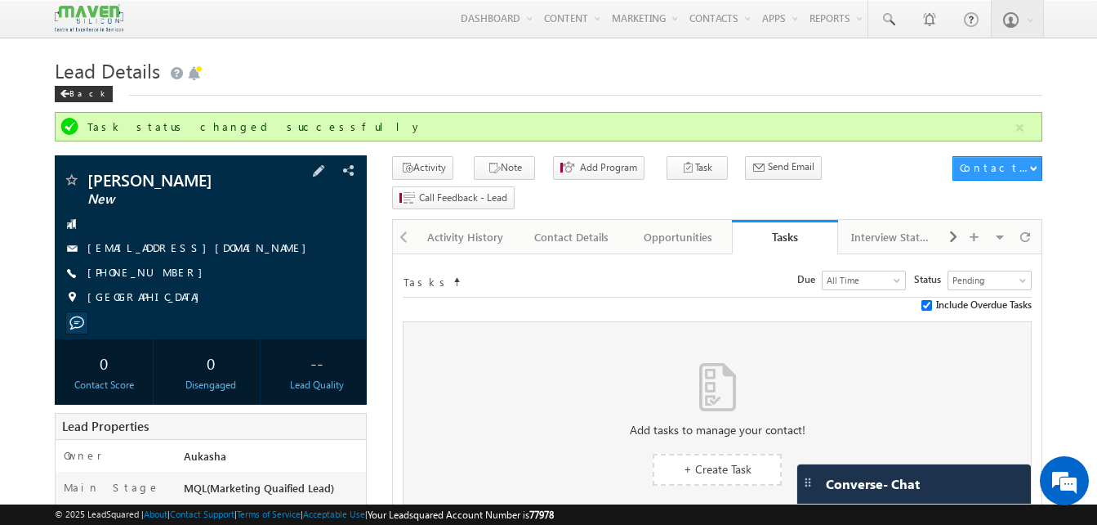
drag, startPoint x: 200, startPoint y: 176, endPoint x: 89, endPoint y: 177, distance: 111.1
click at [89, 177] on span "Hitesh Chaubey" at bounding box center [183, 180] width 192 height 16
copy span "Hitesh Chaubey"
drag, startPoint x: 175, startPoint y: 277, endPoint x: 166, endPoint y: 271, distance: 10.7
click at [166, 271] on div "+91-8169203966" at bounding box center [211, 273] width 296 height 16
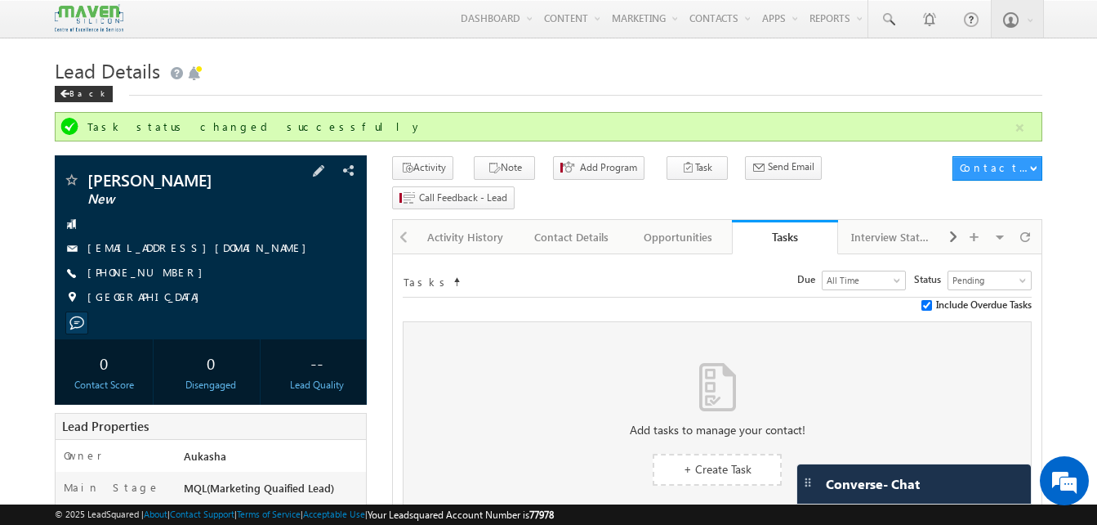
copy div "+91-8169203966"
click at [498, 227] on div "Activity History" at bounding box center [465, 237] width 78 height 20
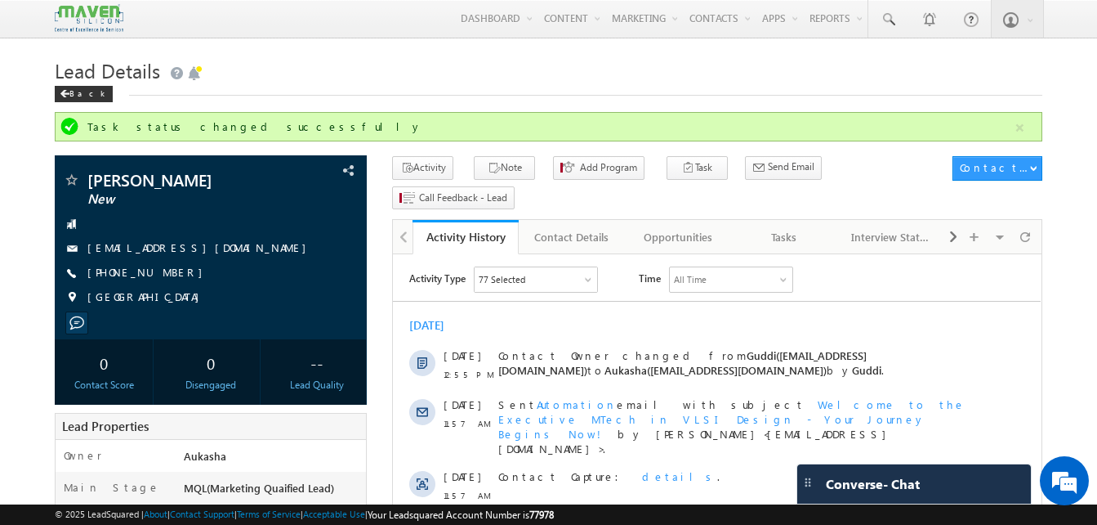
click at [789, 227] on div "Tasks" at bounding box center [784, 237] width 78 height 20
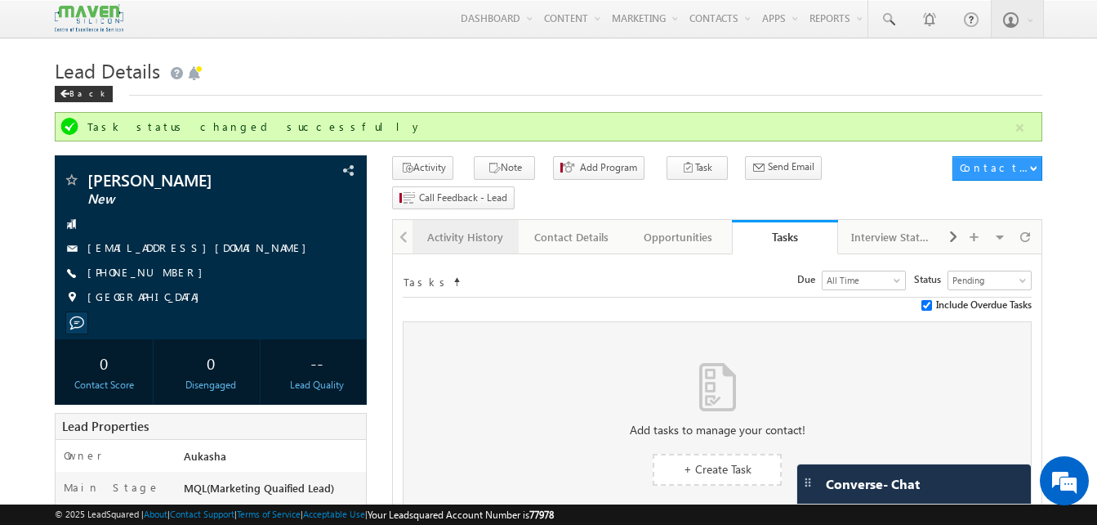
click at [472, 227] on div "Activity History" at bounding box center [465, 237] width 78 height 20
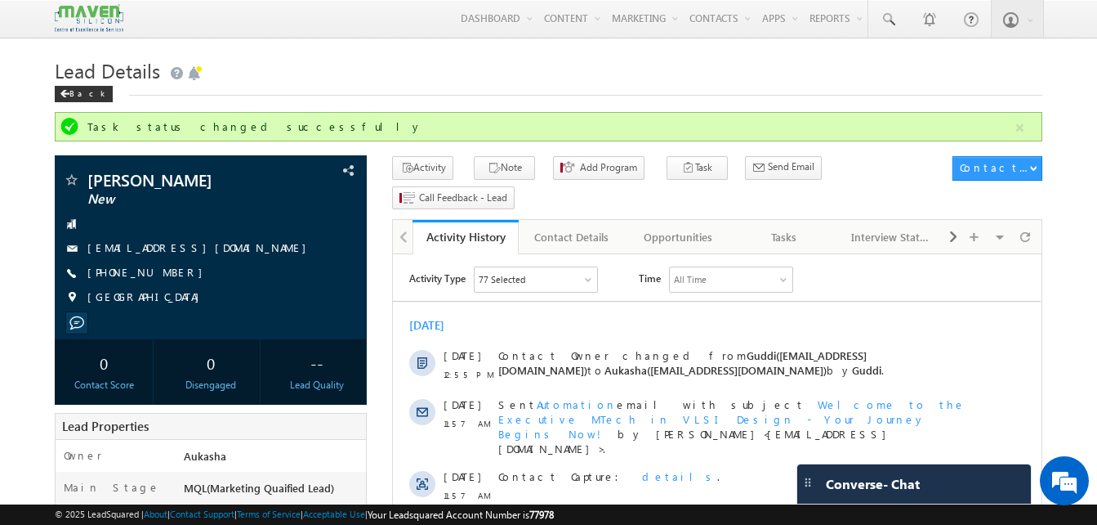
click at [384, 57] on h1 "Lead Details" at bounding box center [549, 69] width 988 height 32
drag, startPoint x: 185, startPoint y: 275, endPoint x: 168, endPoint y: 275, distance: 17.2
click at [168, 275] on div "+91-8169203966" at bounding box center [211, 273] width 296 height 16
click at [167, 277] on div "+91-8169203966" at bounding box center [211, 273] width 296 height 16
copy div "+91-8169203966"
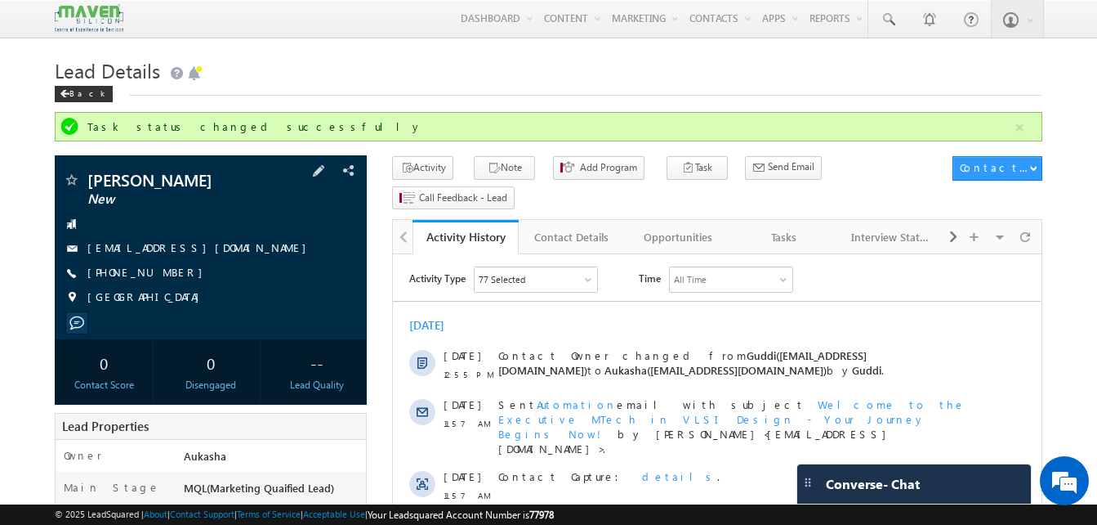
drag, startPoint x: 215, startPoint y: 178, endPoint x: 95, endPoint y: 176, distance: 120.1
click at [95, 176] on span "Hitesh Chaubey" at bounding box center [183, 180] width 192 height 16
copy span "Hitesh Chaubey"
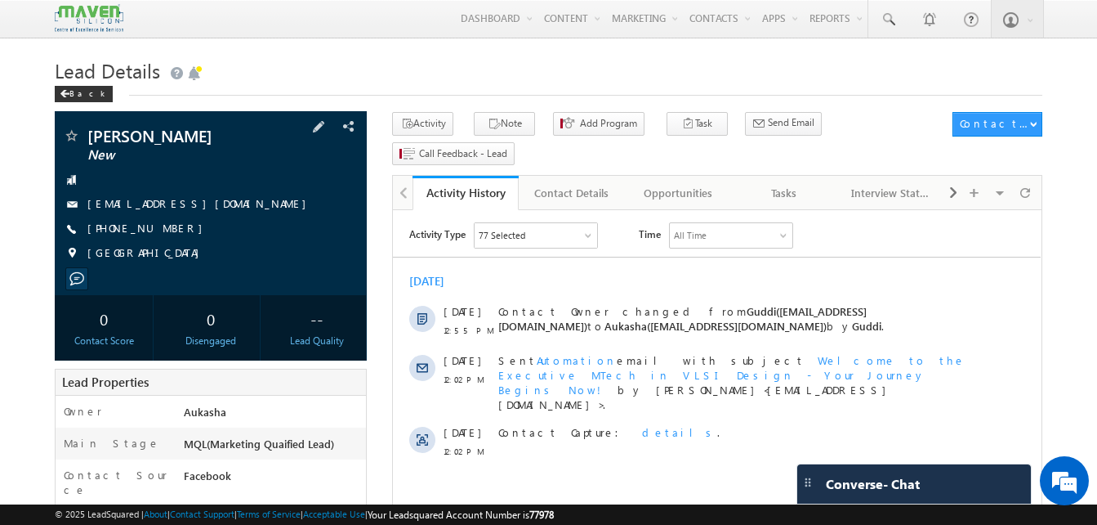
click at [167, 229] on div "[PHONE_NUMBER]" at bounding box center [211, 229] width 296 height 16
copy div "[PHONE_NUMBER]"
click at [782, 183] on div "Tasks" at bounding box center [784, 193] width 78 height 20
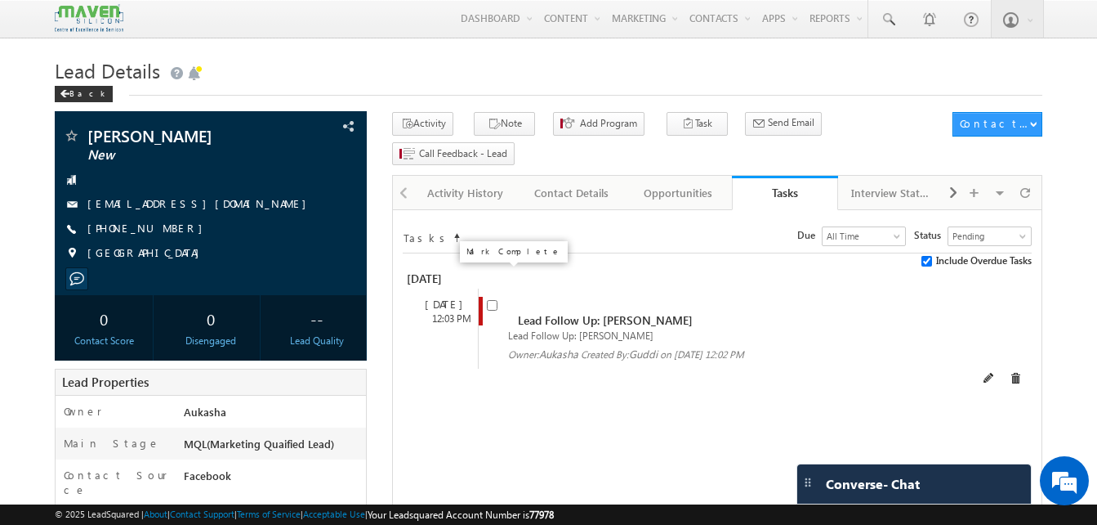
click at [494, 300] on input "checkbox" at bounding box center [492, 305] width 11 height 11
checkbox input "false"
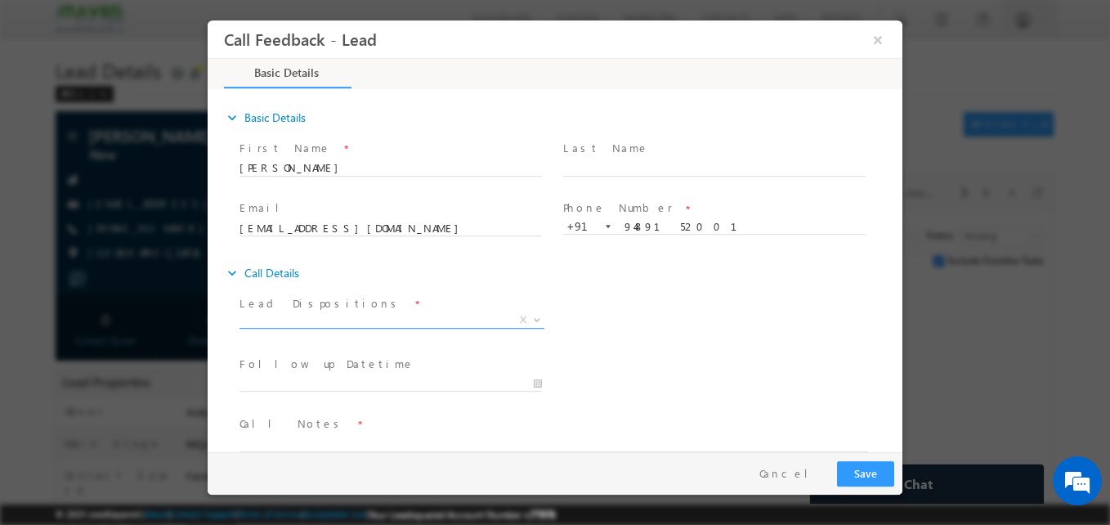
click at [349, 314] on span "X" at bounding box center [391, 320] width 305 height 16
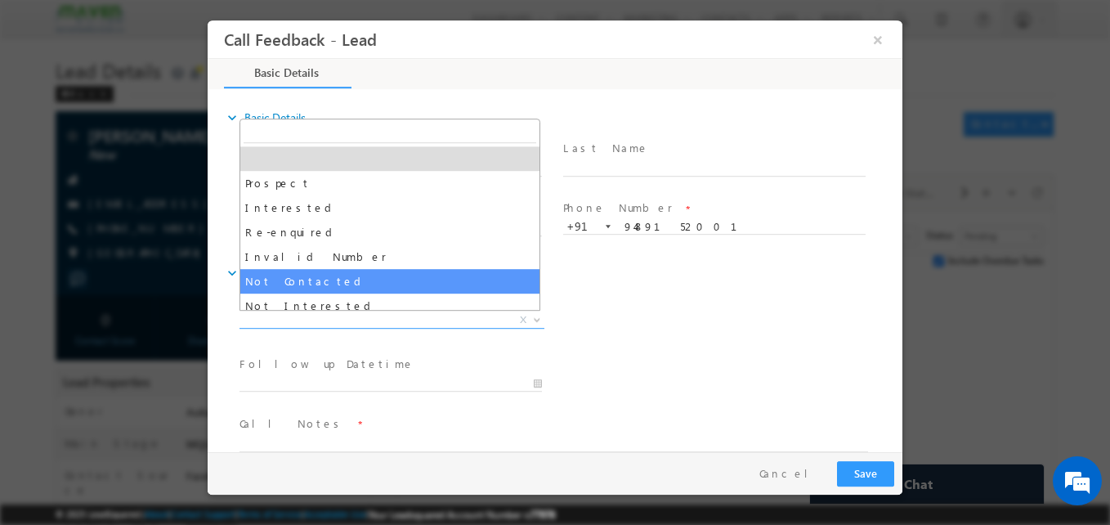
select select "Not Contacted"
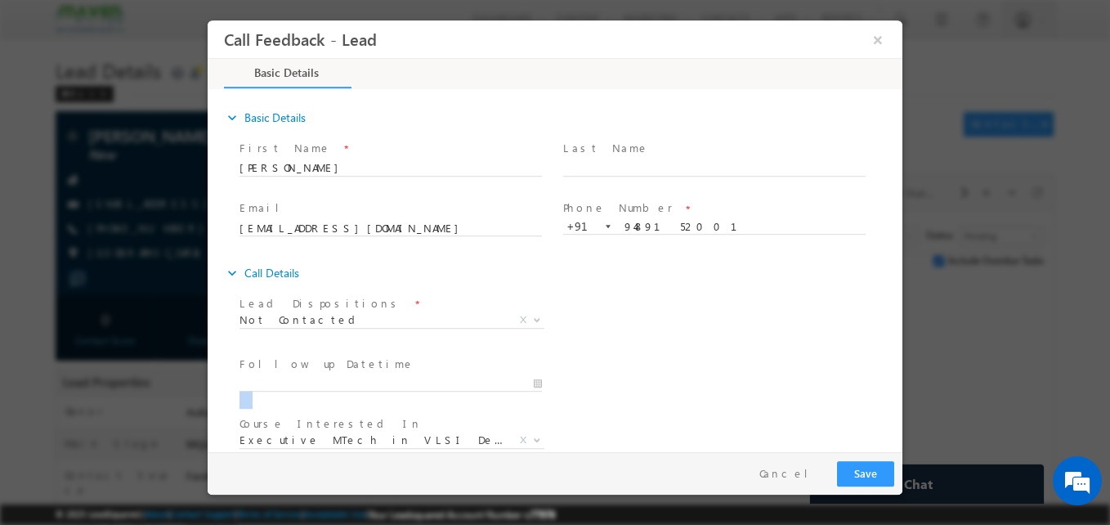
drag, startPoint x: 288, startPoint y: 392, endPoint x: 291, endPoint y: 378, distance: 14.3
click at [291, 378] on span at bounding box center [397, 384] width 317 height 18
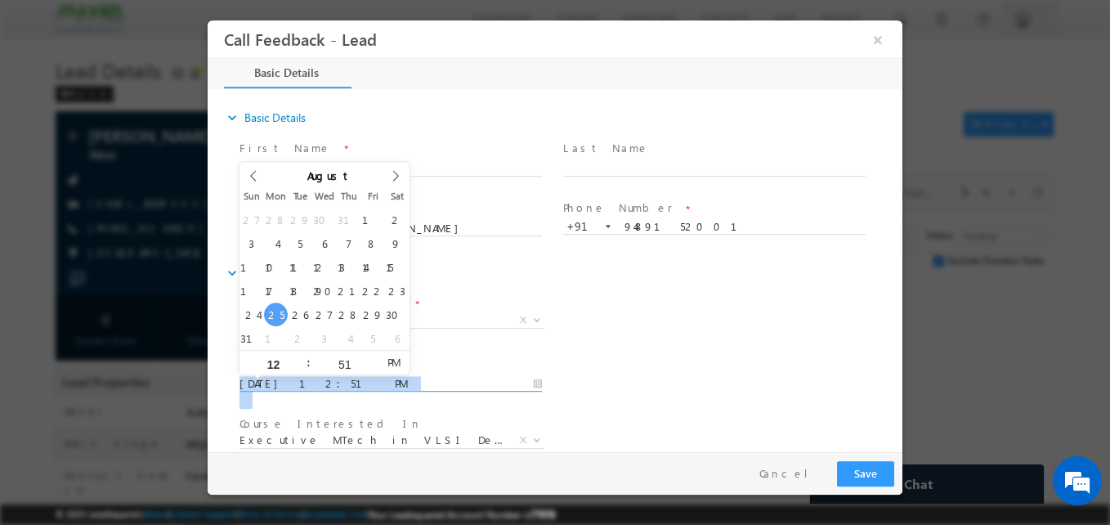
click at [291, 378] on input "[DATE] 12:51 PM" at bounding box center [390, 384] width 302 height 16
type input "[DATE] 12:51 PM"
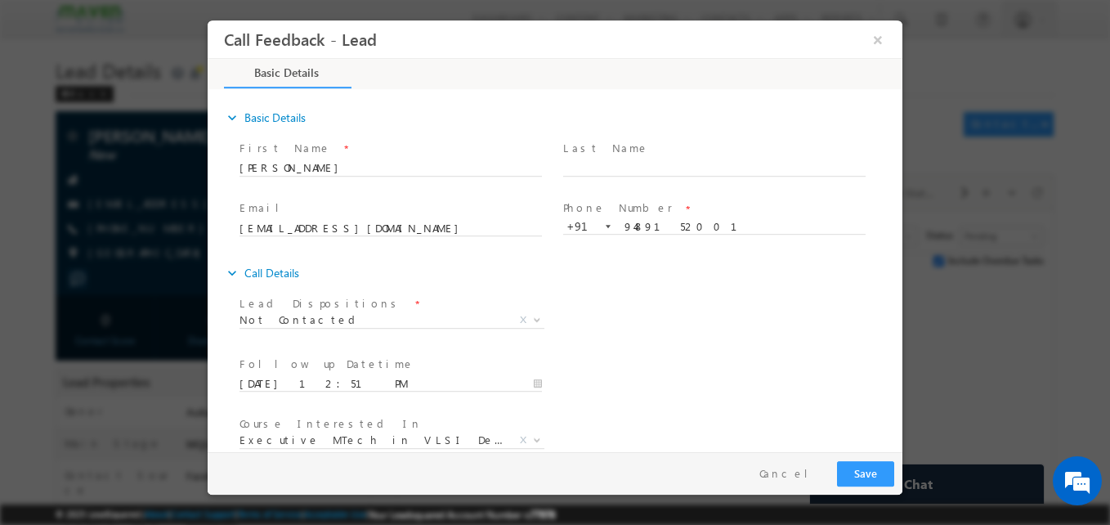
click at [618, 336] on div "Lead Dispositions * Prospect Interested Re-enquired Invalid Number Not Contacte…" at bounding box center [569, 322] width 666 height 60
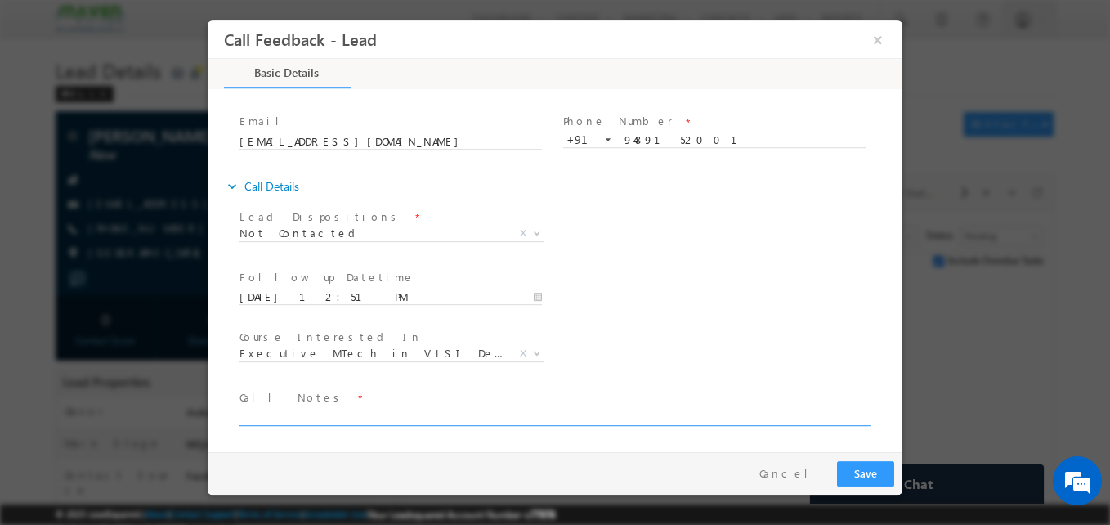
click at [428, 420] on textarea at bounding box center [553, 416] width 628 height 19
type textarea "Na"
click at [868, 478] on button "Save" at bounding box center [865, 473] width 57 height 25
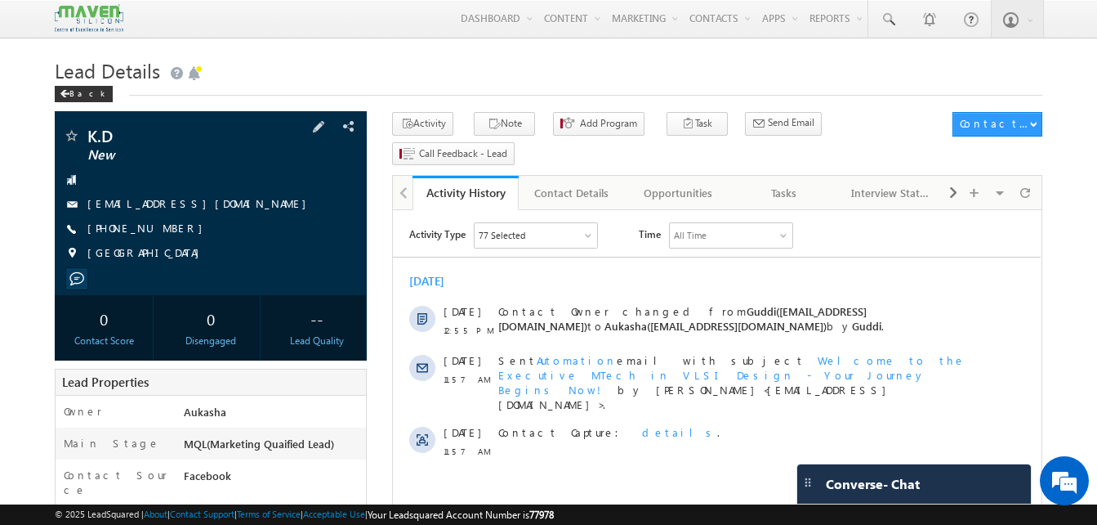
click at [167, 230] on div "[PHONE_NUMBER]" at bounding box center [211, 229] width 296 height 16
copy div "[PHONE_NUMBER]"
click at [435, 85] on h1 "Lead Details" at bounding box center [549, 69] width 988 height 32
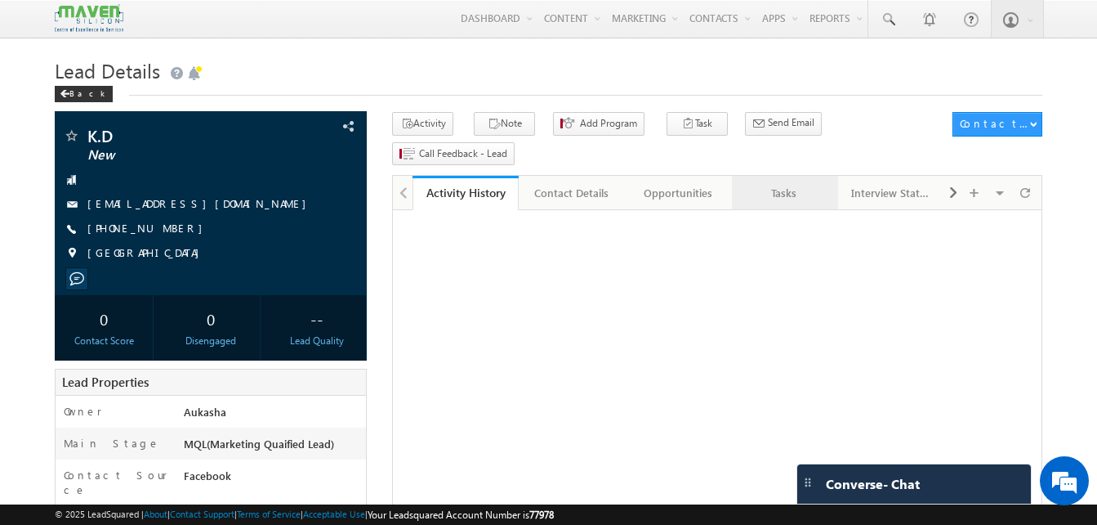
click at [757, 176] on link "Tasks" at bounding box center [785, 193] width 106 height 34
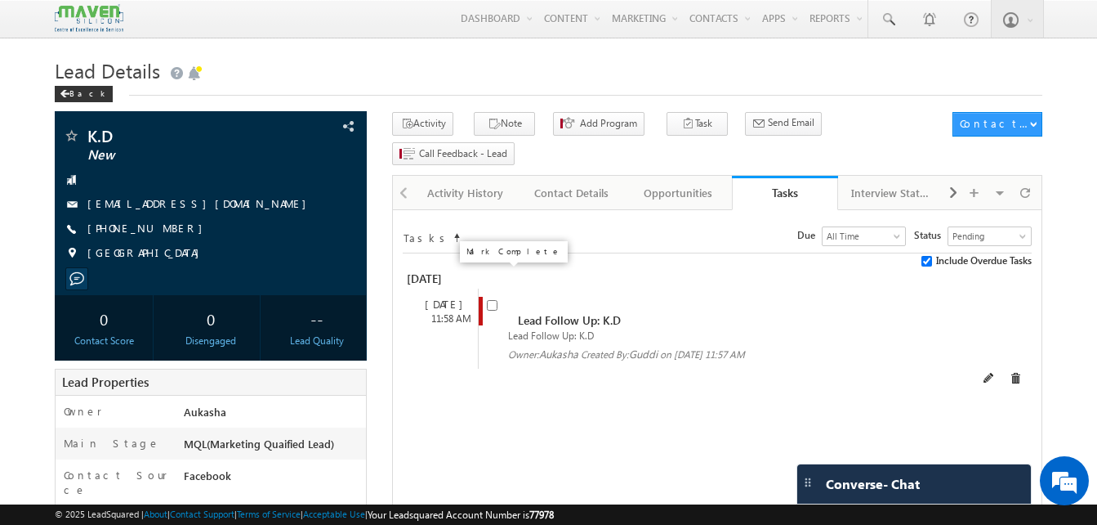
click at [494, 300] on input "checkbox" at bounding box center [492, 305] width 11 height 11
checkbox input "false"
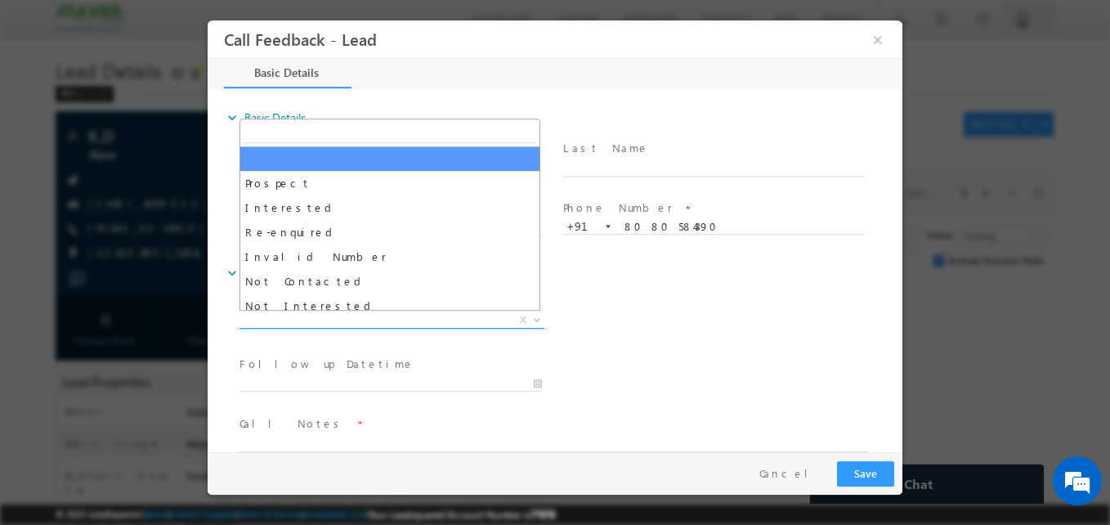
click at [371, 319] on span "X" at bounding box center [391, 320] width 305 height 16
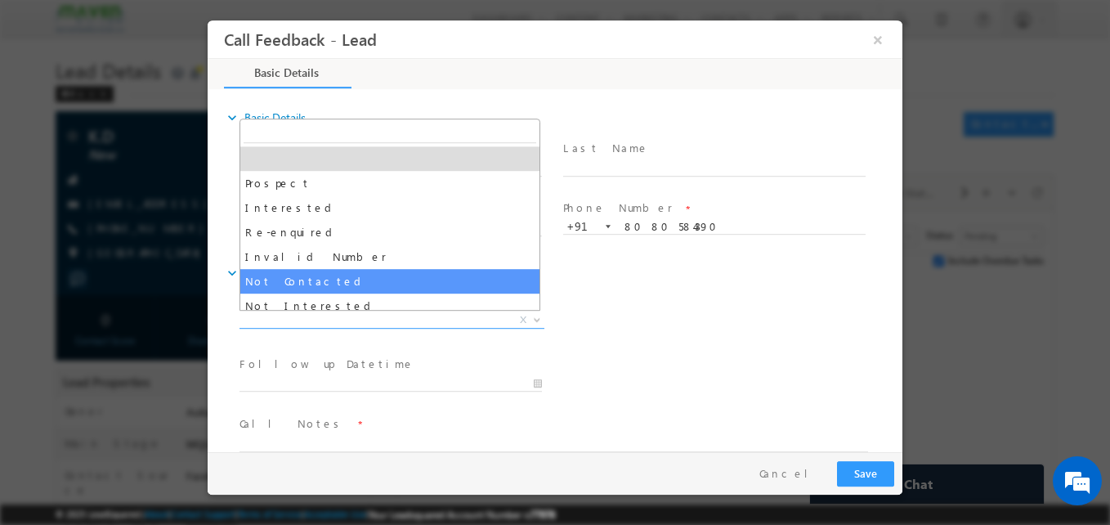
select select "Not Contacted"
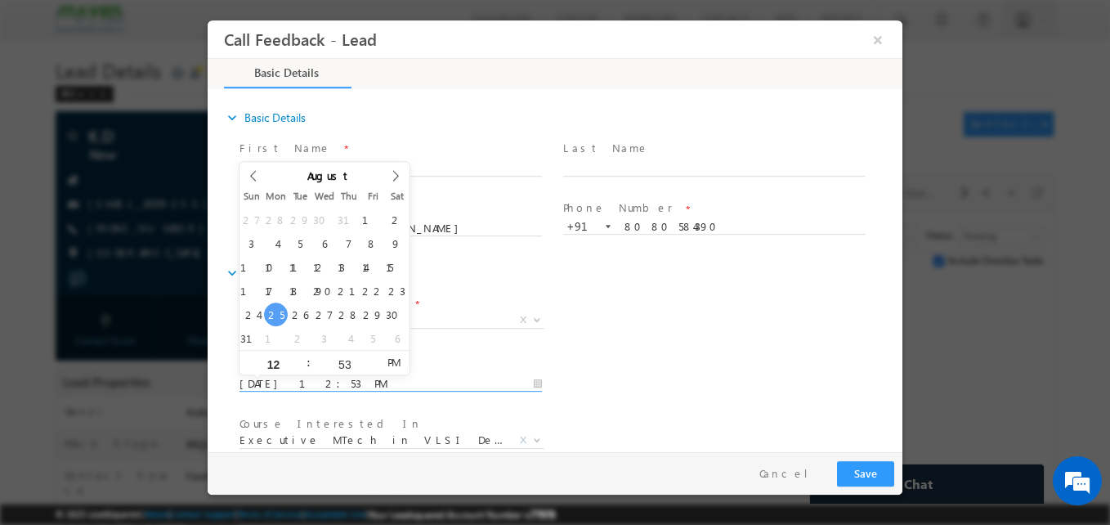
click at [356, 379] on input "25/08/2025 12:53 PM" at bounding box center [390, 384] width 302 height 16
type input "28/08/2025 12:53 PM"
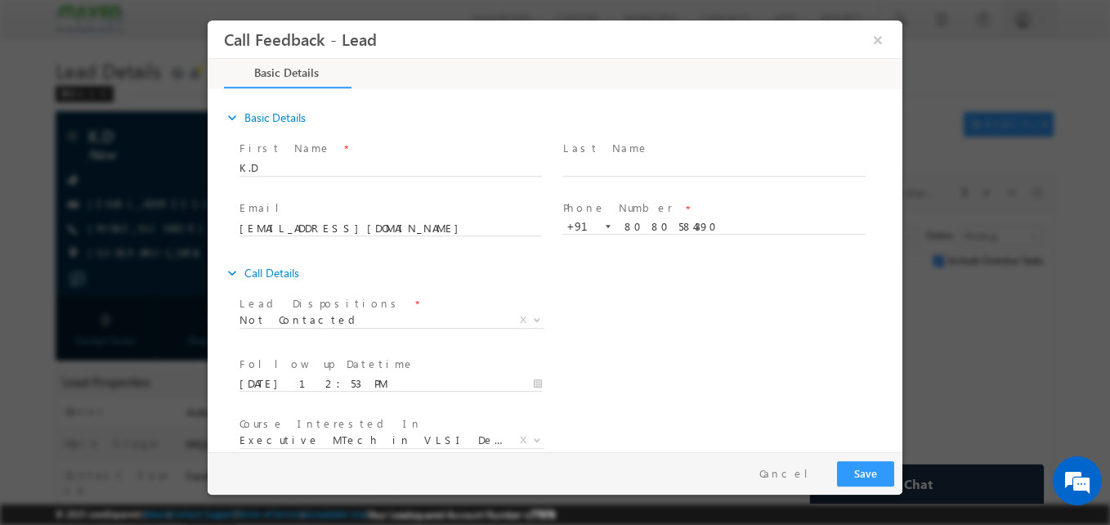
click at [614, 334] on div "Lead Dispositions * Prospect Interested Re-enquired Invalid Number Not Contacte…" at bounding box center [569, 322] width 666 height 60
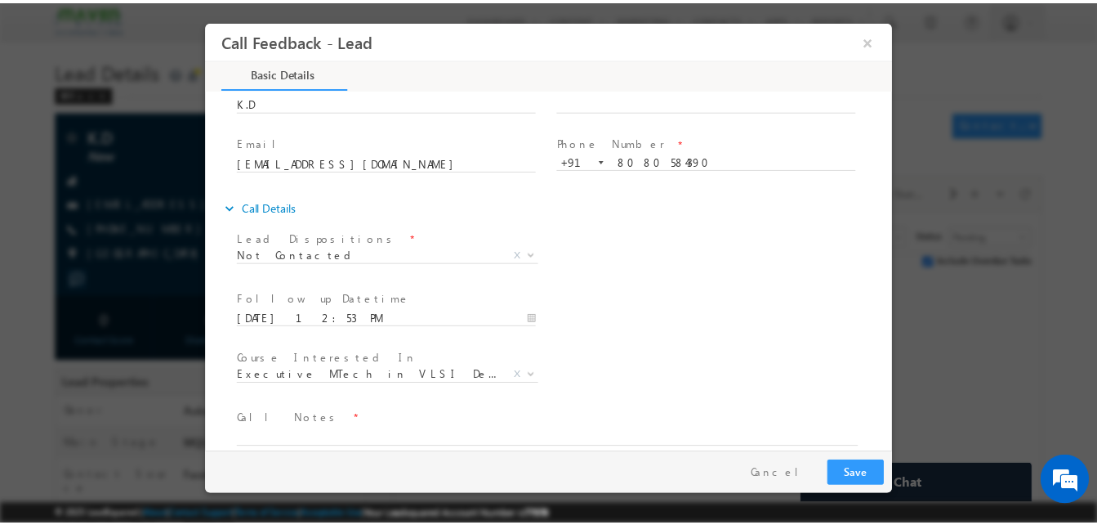
scroll to position [87, 0]
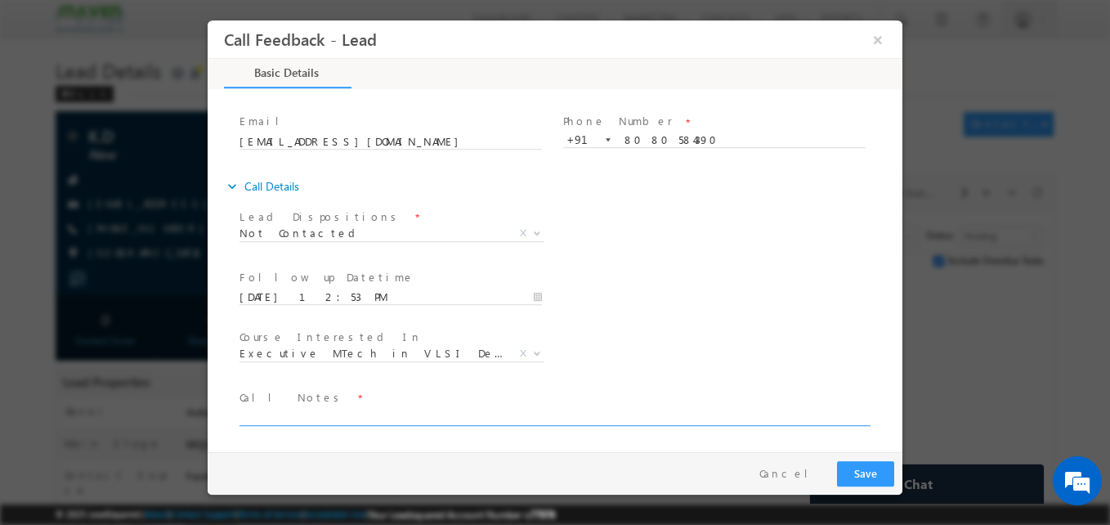
click at [575, 413] on textarea at bounding box center [553, 416] width 628 height 19
type textarea "NA"
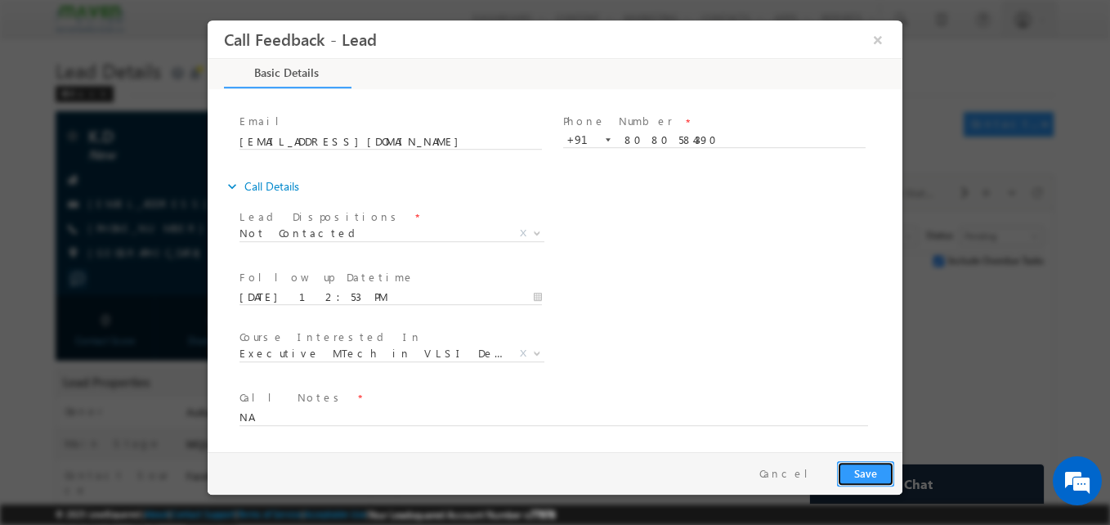
click at [865, 474] on button "Save" at bounding box center [865, 473] width 57 height 25
